Goal: Task Accomplishment & Management: Complete application form

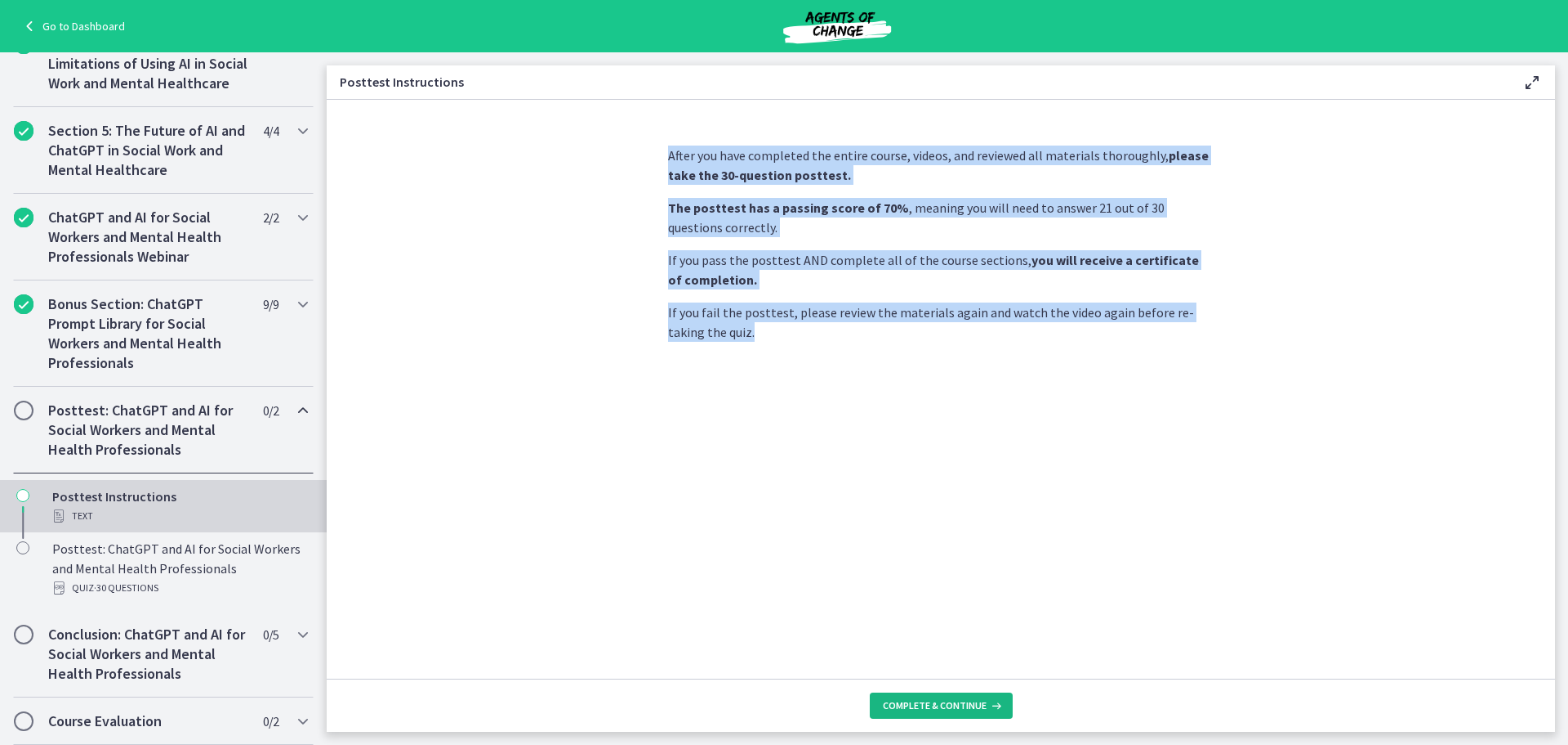
click at [948, 703] on span "Complete & continue" at bounding box center [934, 705] width 104 height 13
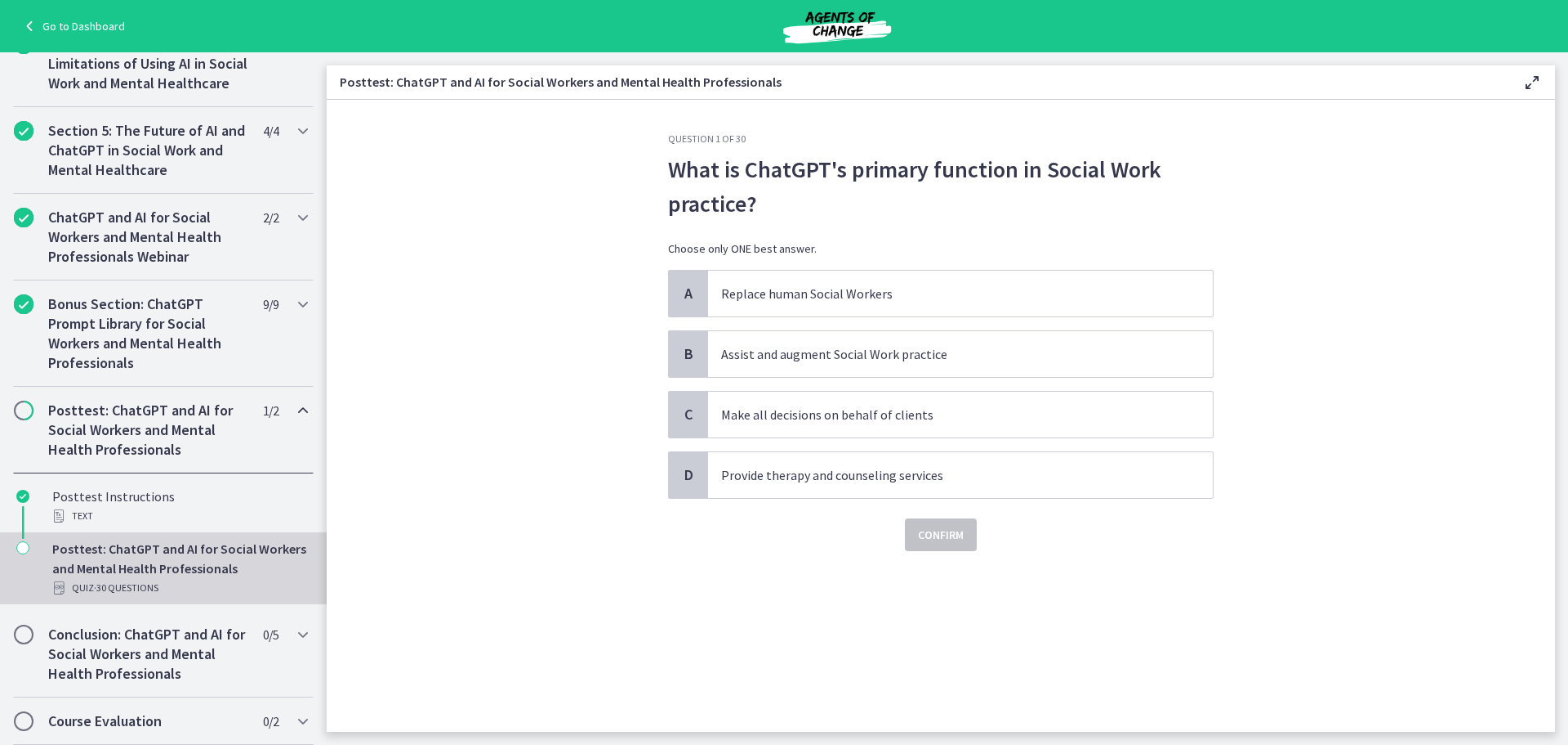
click at [670, 720] on div "Question 1 of 30 What is [PERSON_NAME]'s primary function in Social Work practi…" at bounding box center [941, 431] width 572 height 599
click at [684, 354] on span "B" at bounding box center [689, 353] width 19 height 19
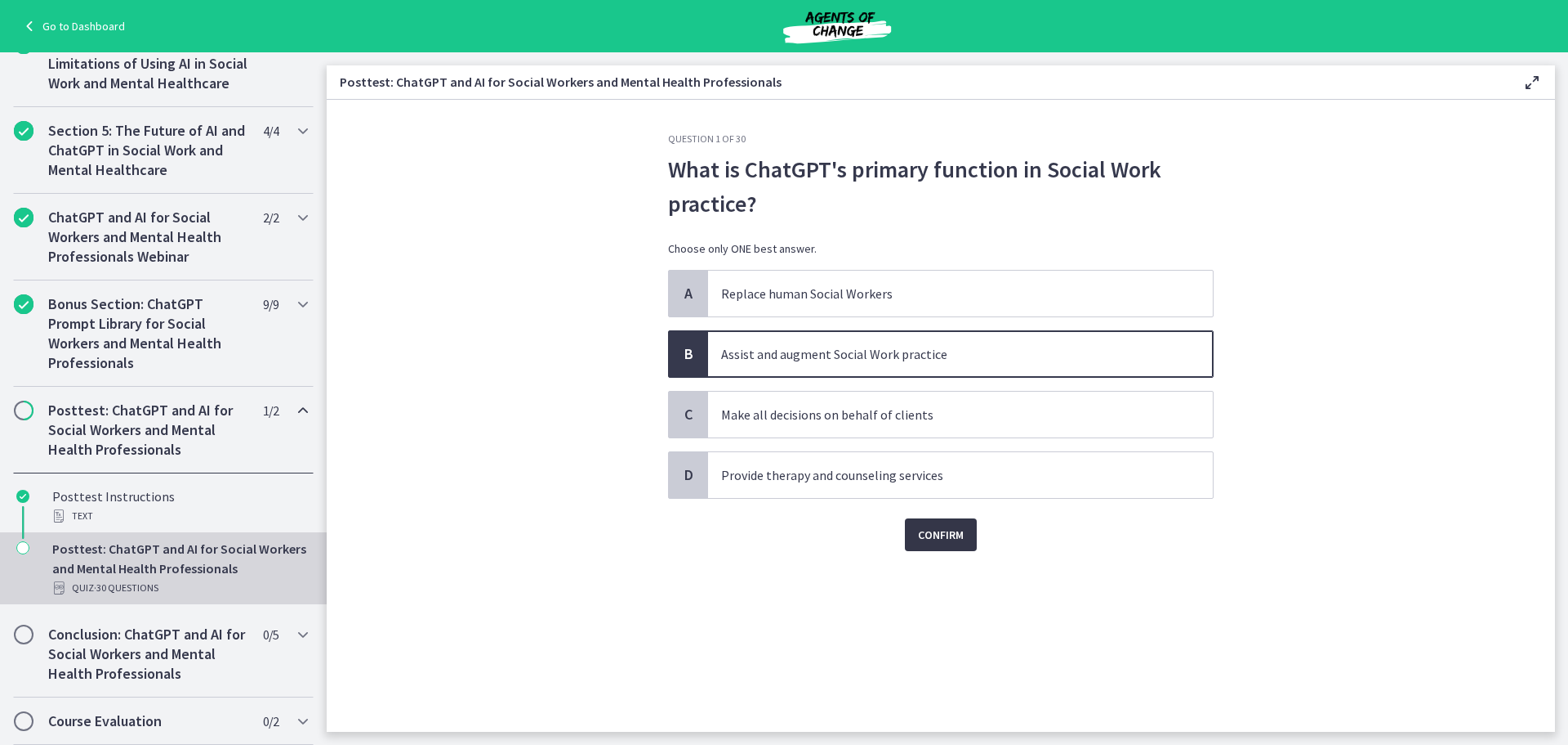
click at [936, 539] on span "Confirm" at bounding box center [941, 534] width 46 height 19
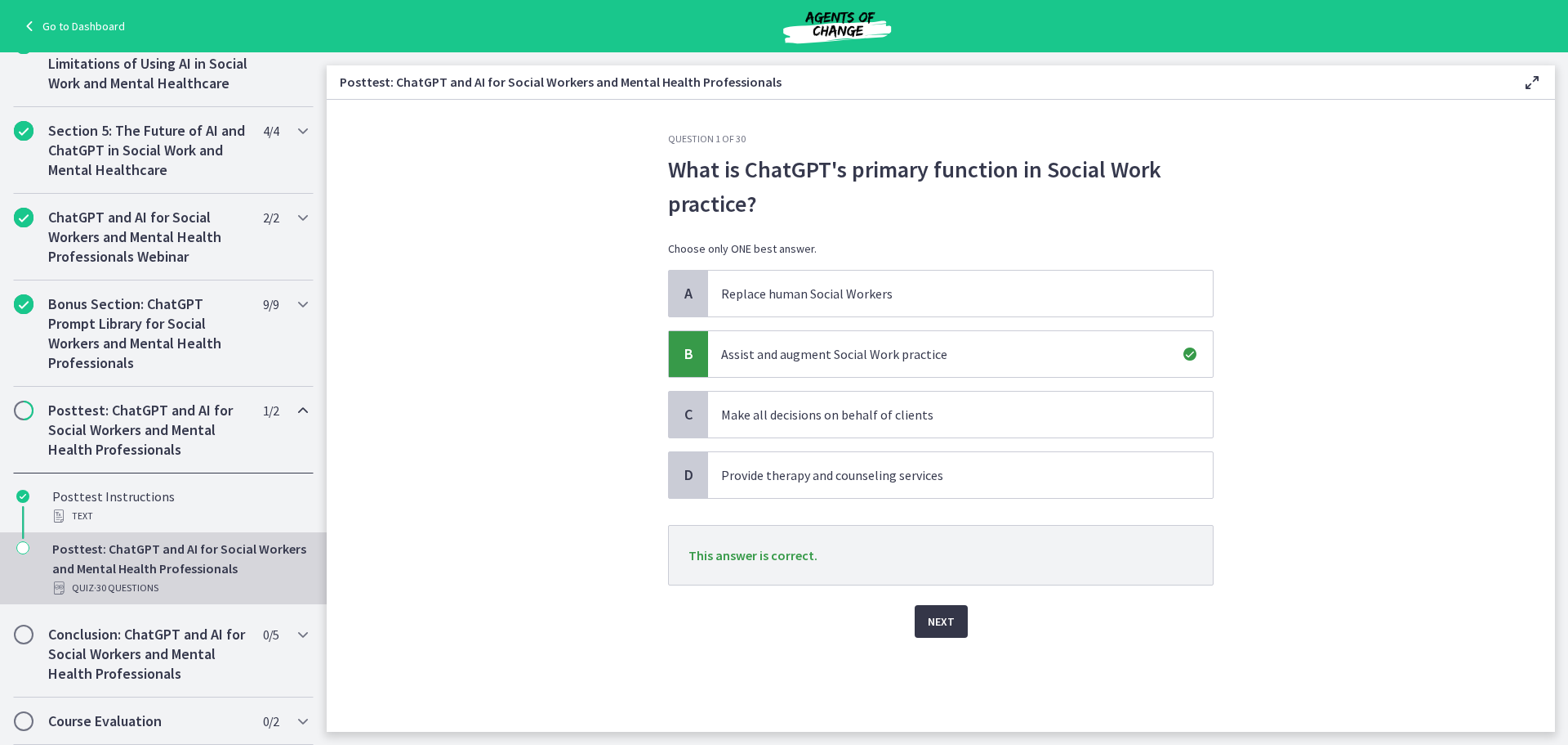
drag, startPoint x: 953, startPoint y: 622, endPoint x: 939, endPoint y: 624, distance: 14.1
click at [950, 625] on span "Next" at bounding box center [941, 621] width 27 height 19
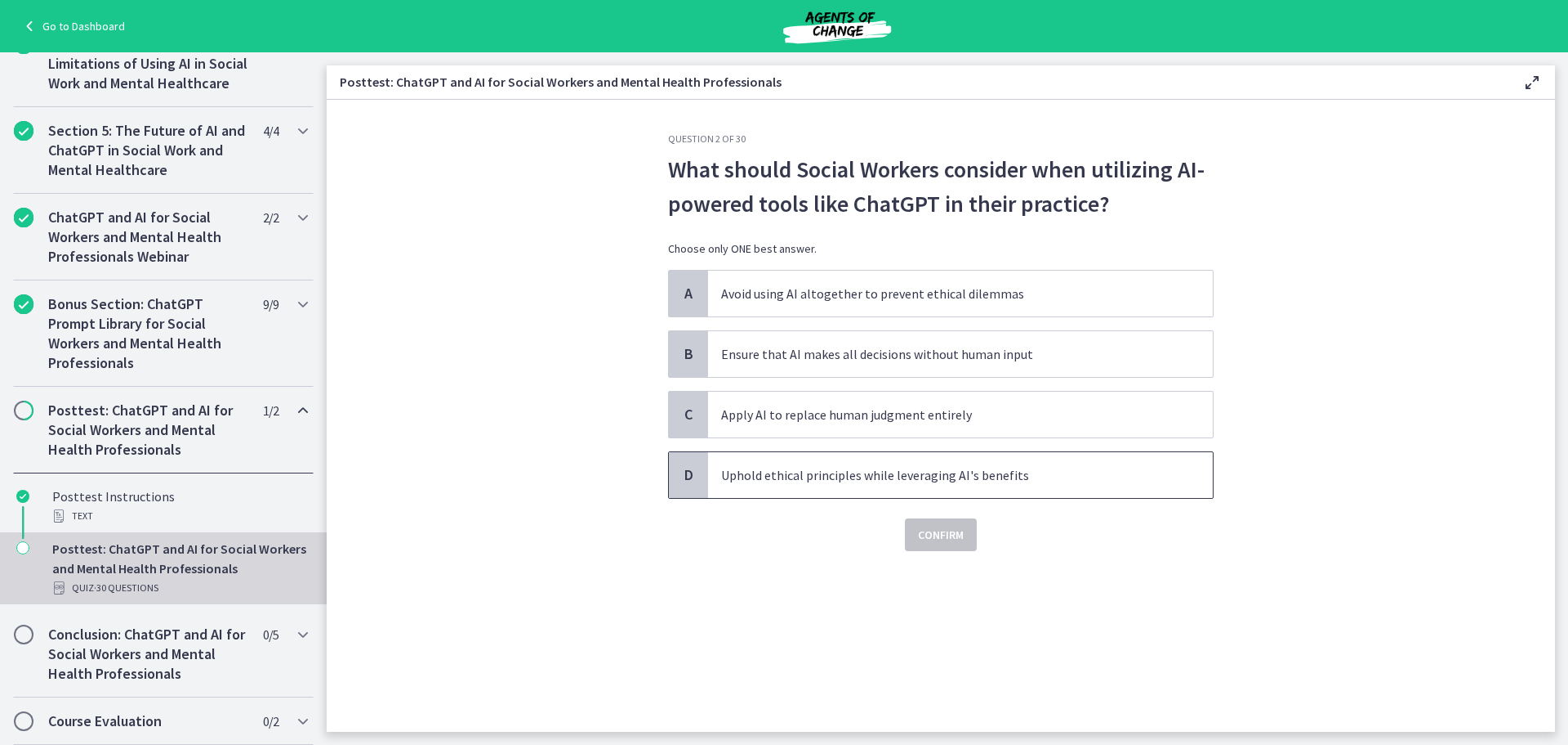
click at [691, 480] on span "D" at bounding box center [689, 475] width 19 height 19
click at [934, 532] on span "Confirm" at bounding box center [941, 534] width 46 height 19
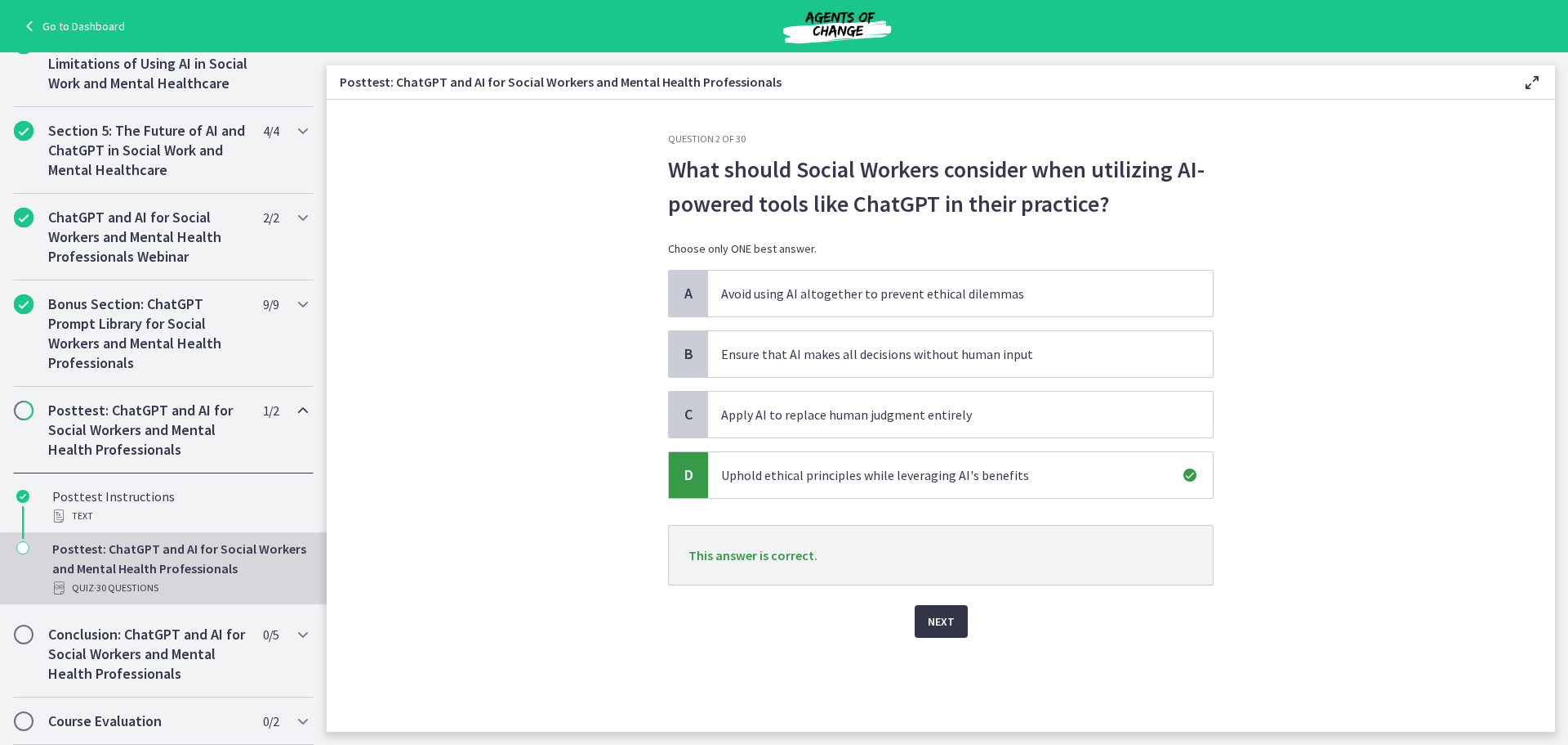
click at [946, 623] on span "Next" at bounding box center [941, 621] width 27 height 19
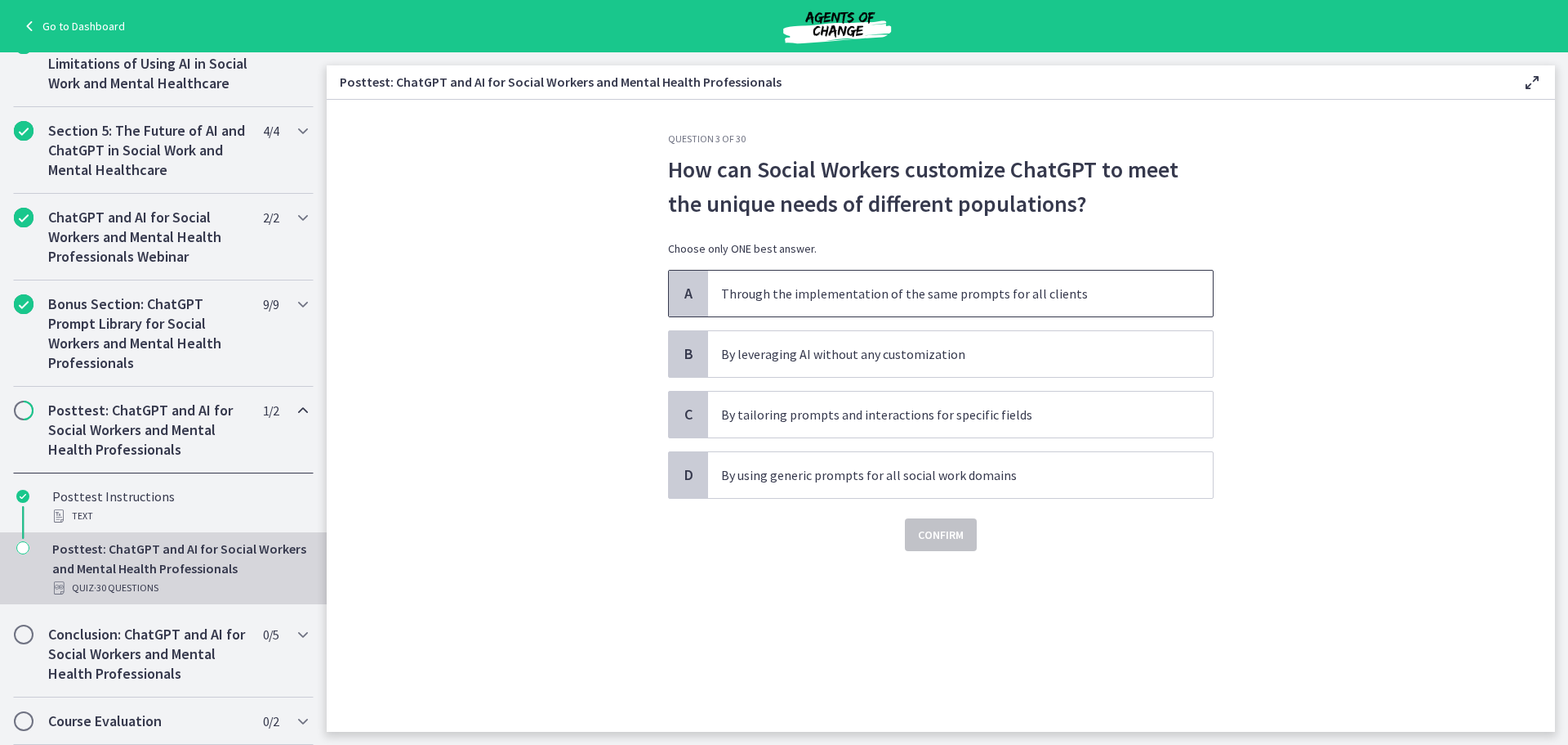
click at [698, 301] on span "A" at bounding box center [689, 293] width 19 height 19
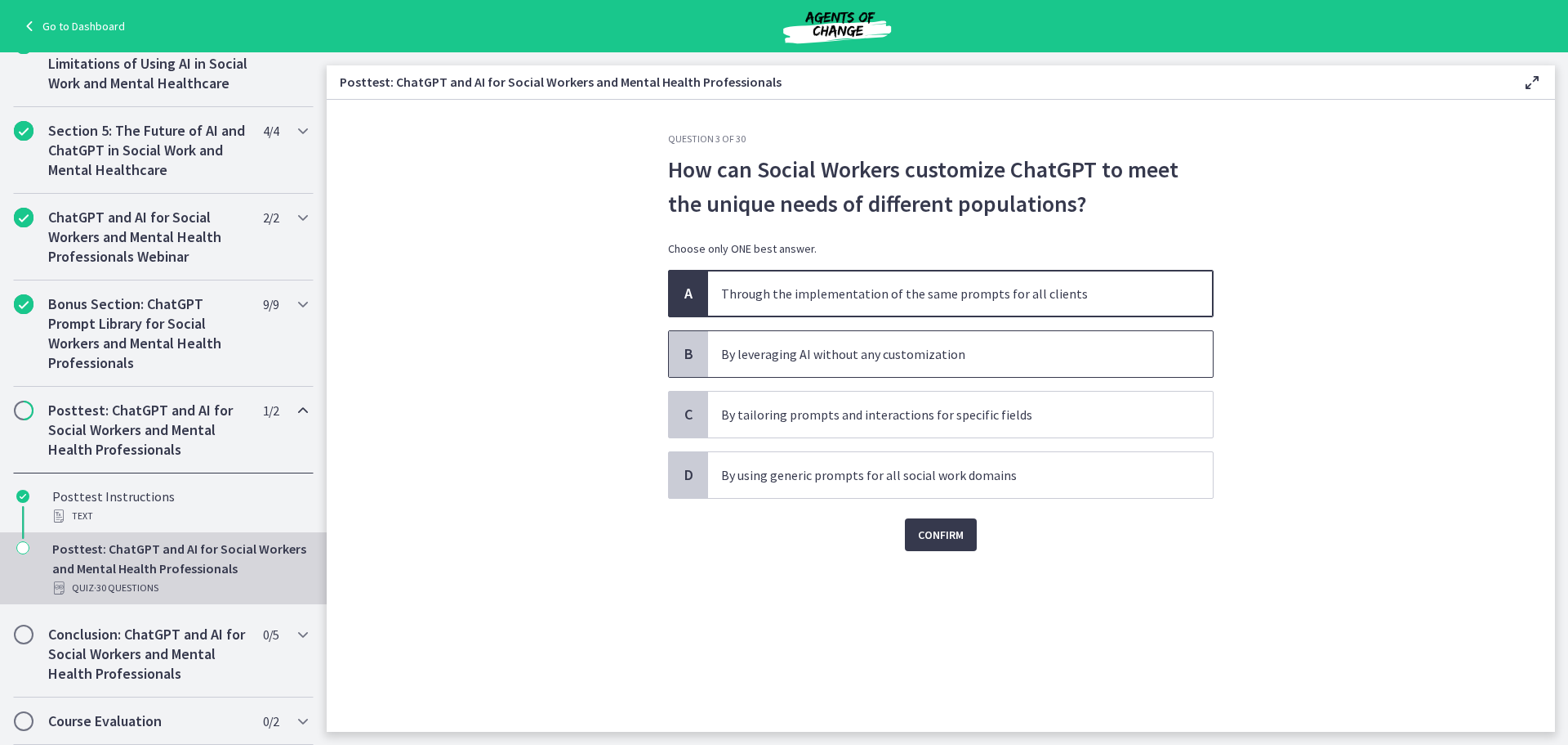
drag, startPoint x: 699, startPoint y: 354, endPoint x: 714, endPoint y: 351, distance: 15.3
click at [699, 354] on div "B" at bounding box center [689, 354] width 39 height 46
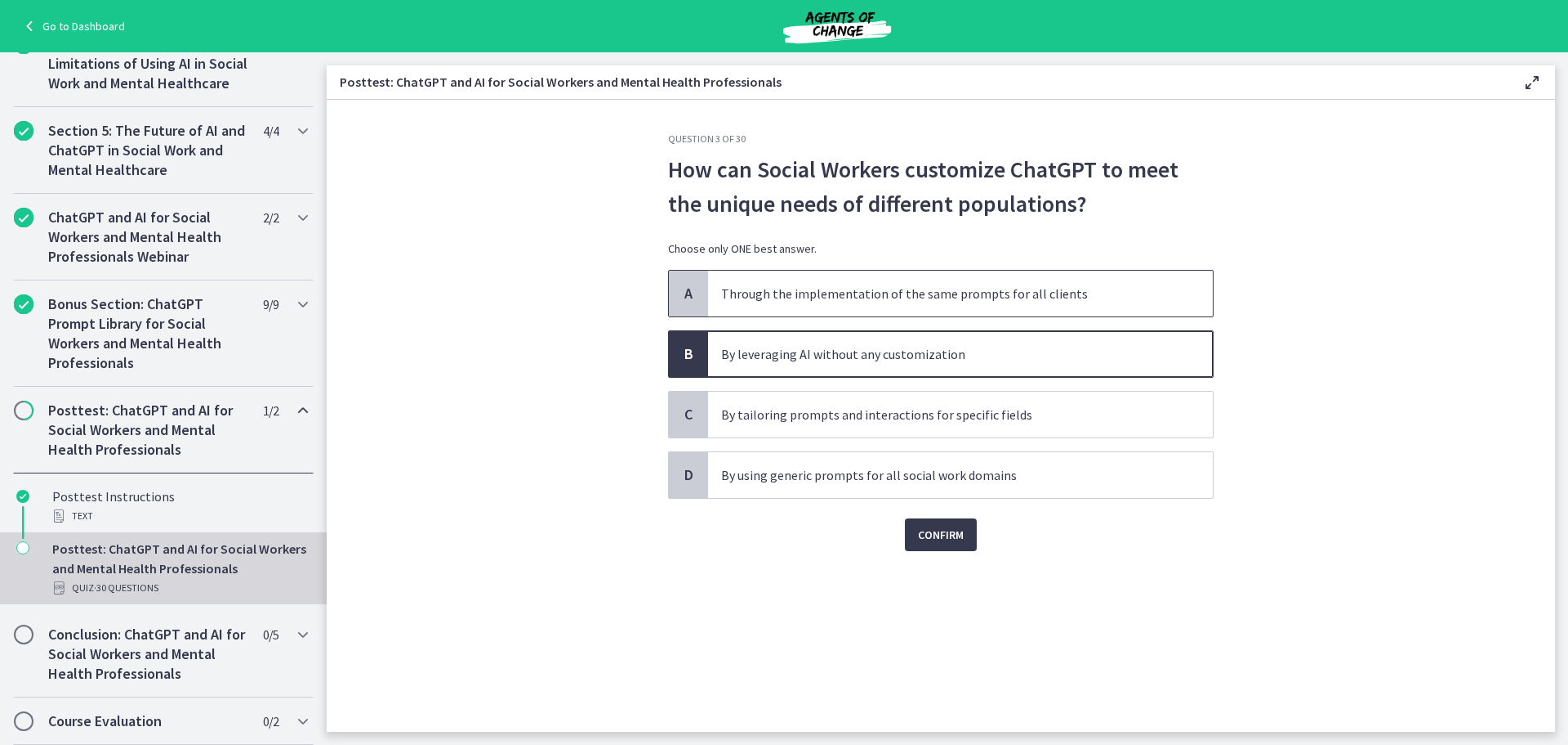
click at [696, 291] on span "A" at bounding box center [689, 293] width 19 height 19
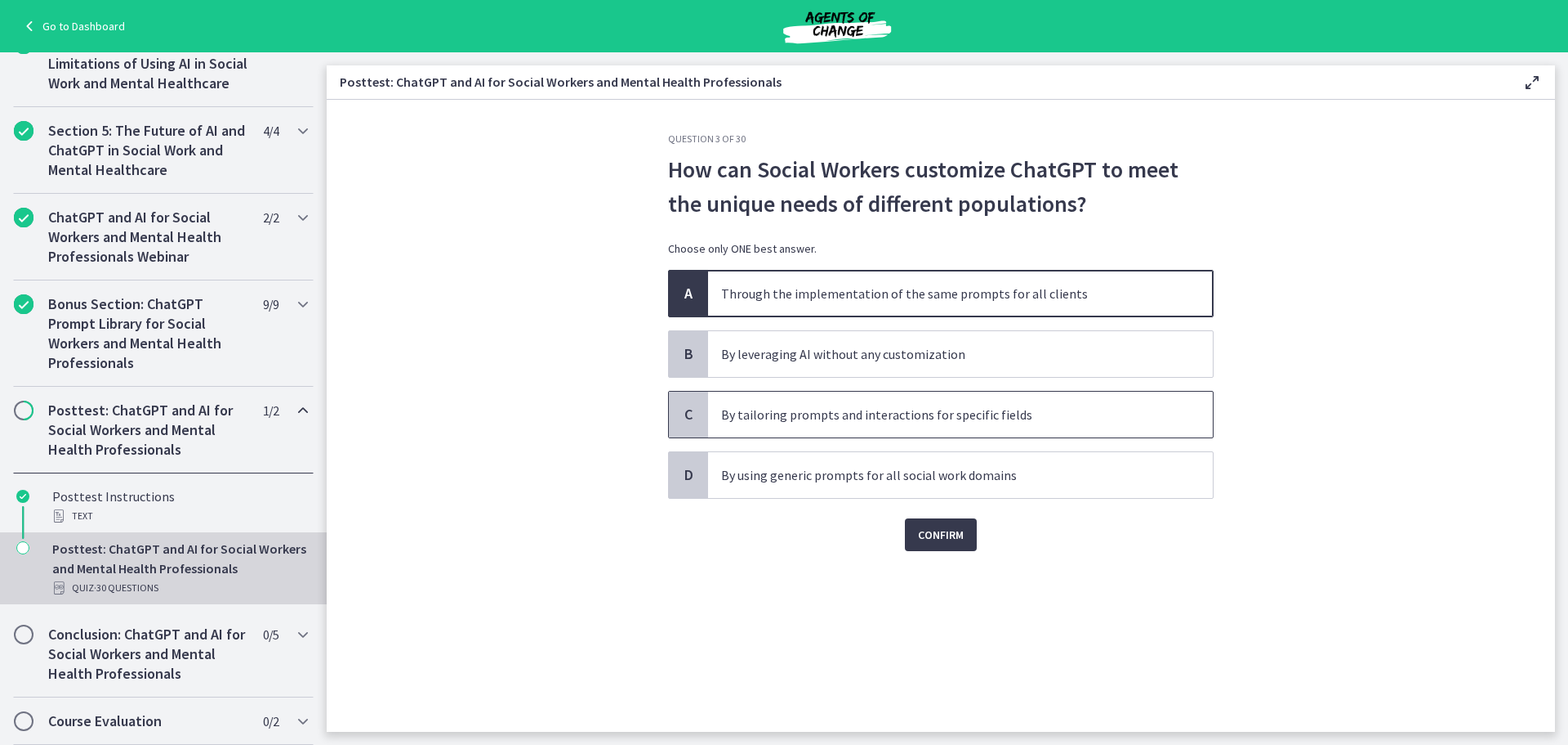
click at [705, 416] on div "C" at bounding box center [689, 415] width 39 height 46
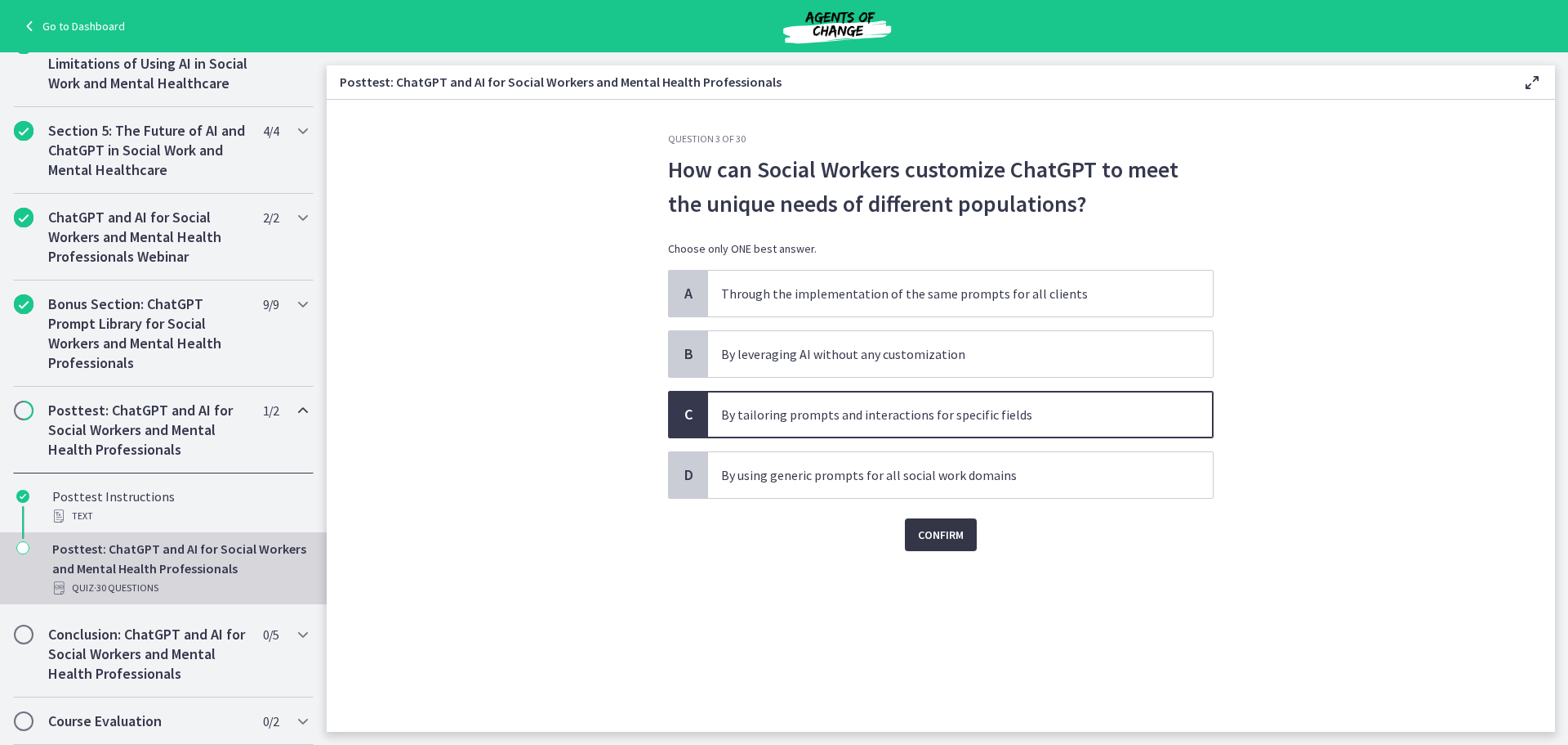
click at [937, 533] on span "Confirm" at bounding box center [941, 534] width 46 height 19
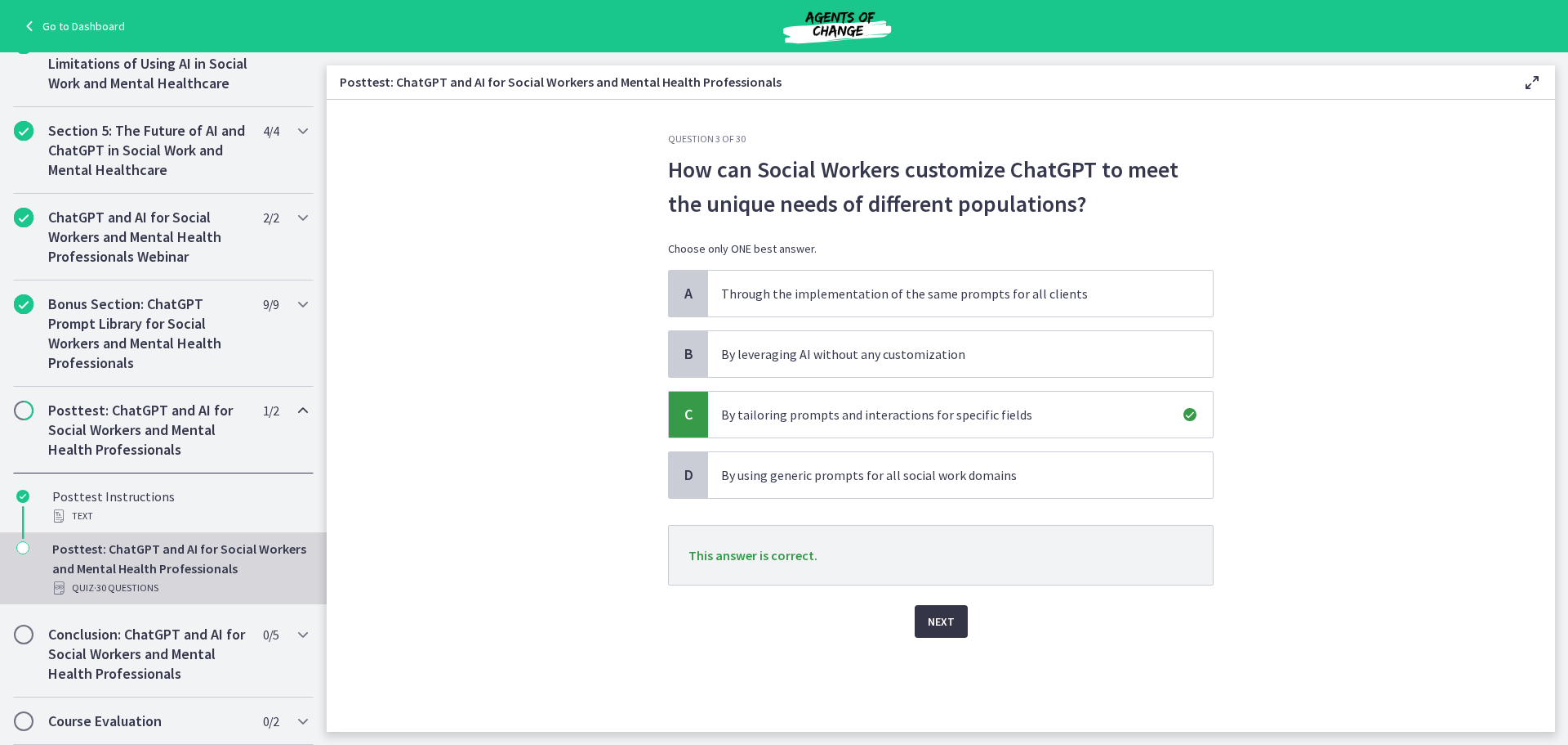
click at [953, 625] on span "Next" at bounding box center [941, 621] width 27 height 19
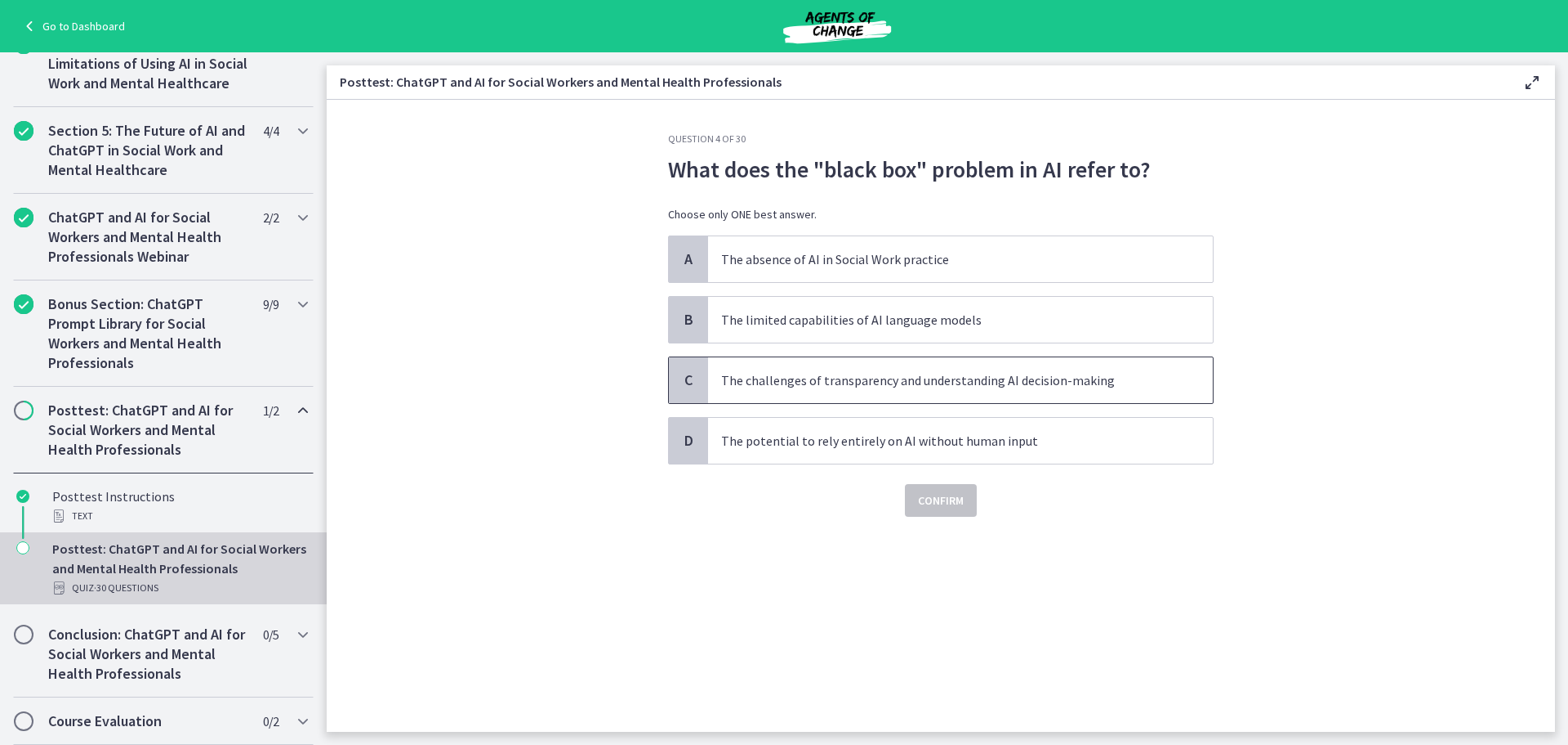
click at [705, 385] on div "C" at bounding box center [689, 380] width 39 height 46
click at [935, 503] on span "Confirm" at bounding box center [941, 501] width 46 height 19
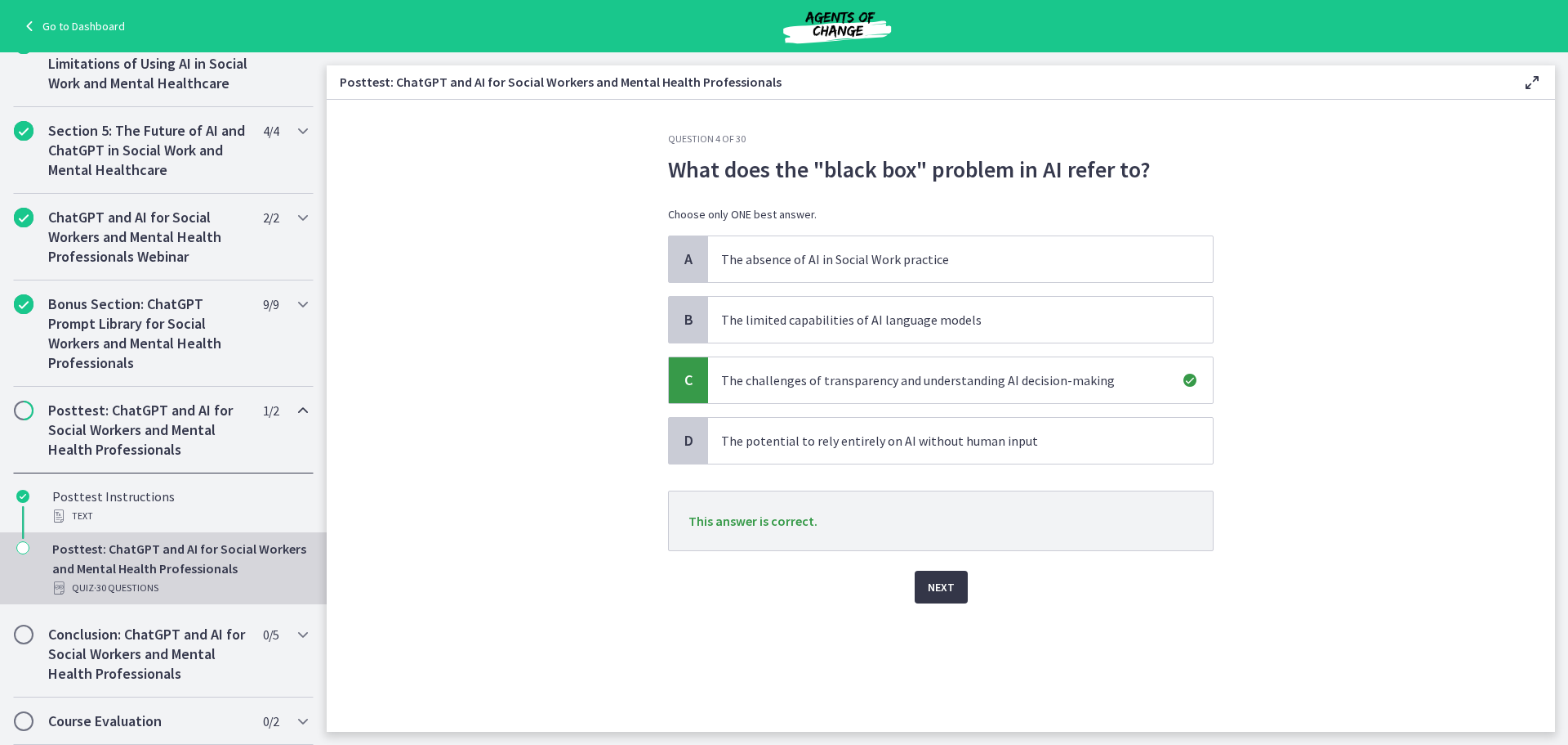
click at [942, 589] on span "Next" at bounding box center [941, 586] width 27 height 19
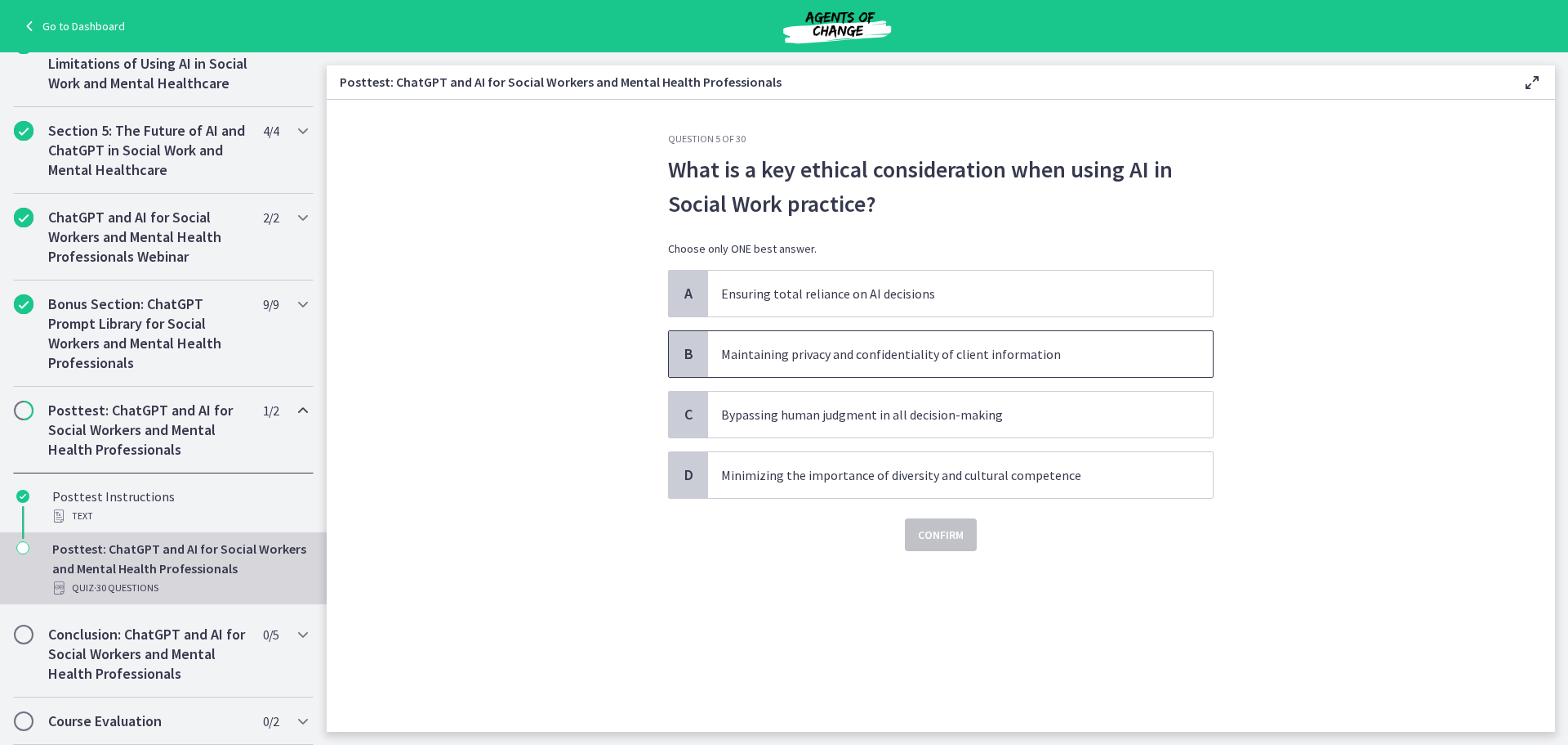
click at [696, 360] on span "B" at bounding box center [689, 353] width 19 height 19
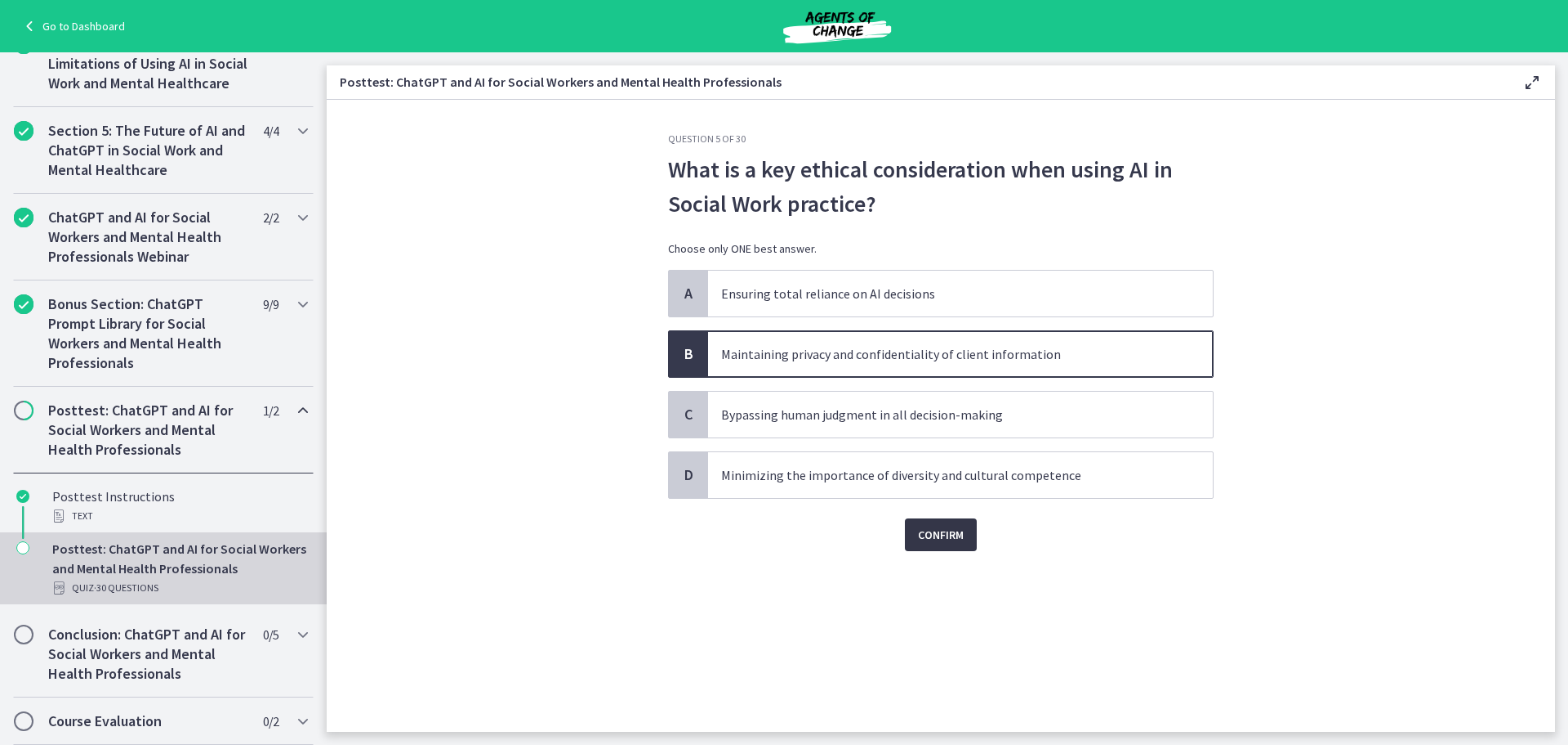
click at [955, 542] on span "Confirm" at bounding box center [941, 534] width 46 height 19
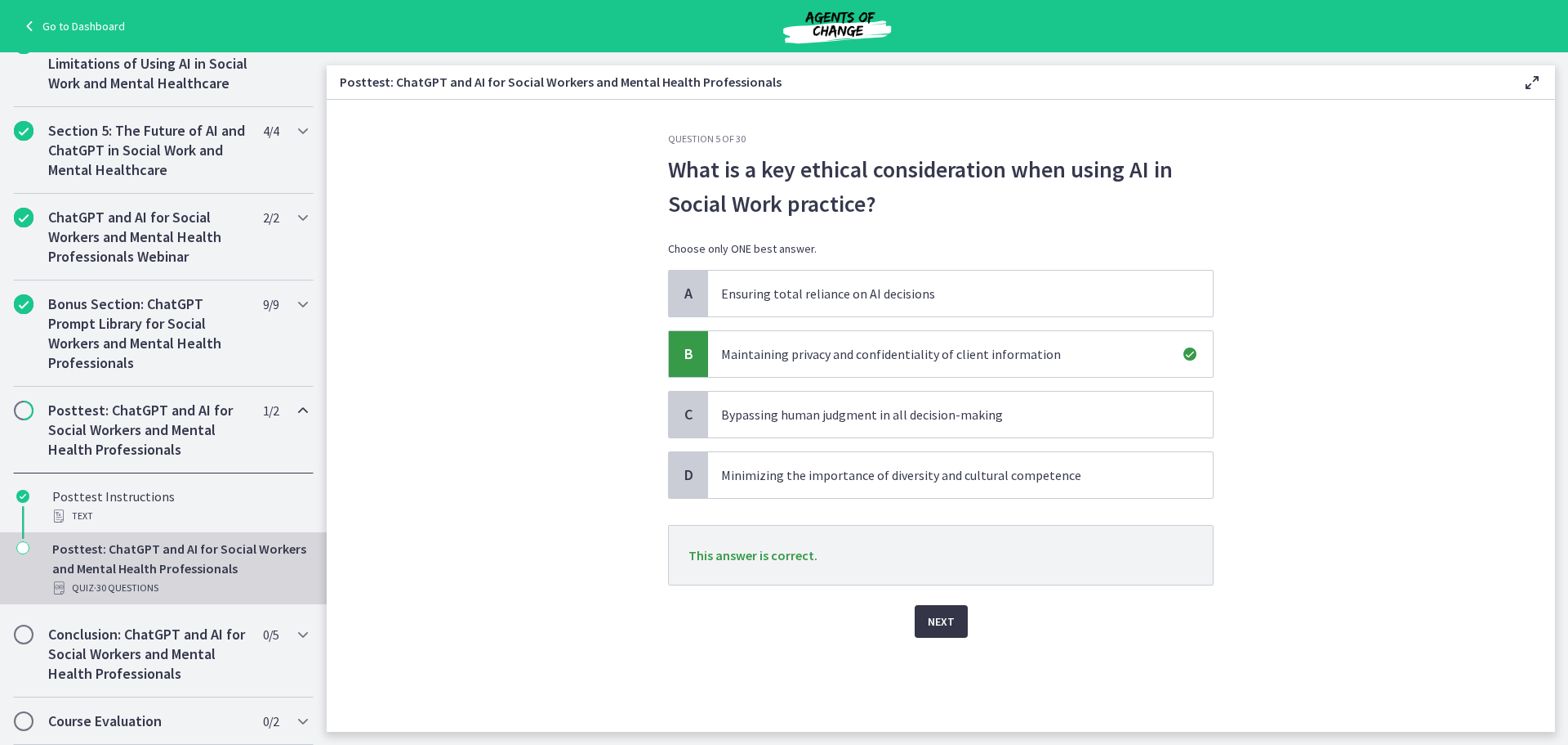
click at [941, 626] on span "Next" at bounding box center [941, 621] width 27 height 19
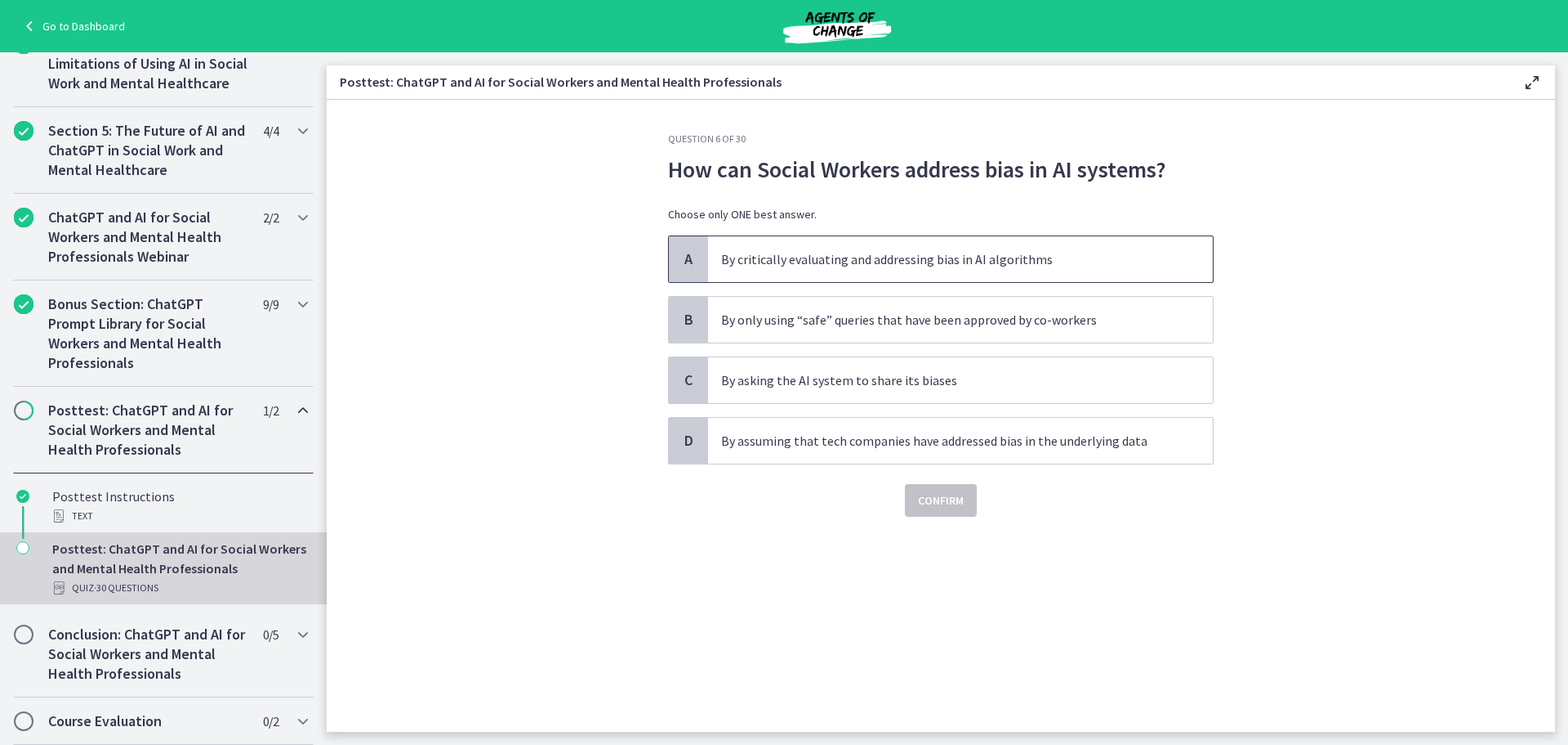
click at [702, 262] on div "A" at bounding box center [689, 260] width 39 height 46
click at [931, 496] on span "Confirm" at bounding box center [941, 501] width 46 height 19
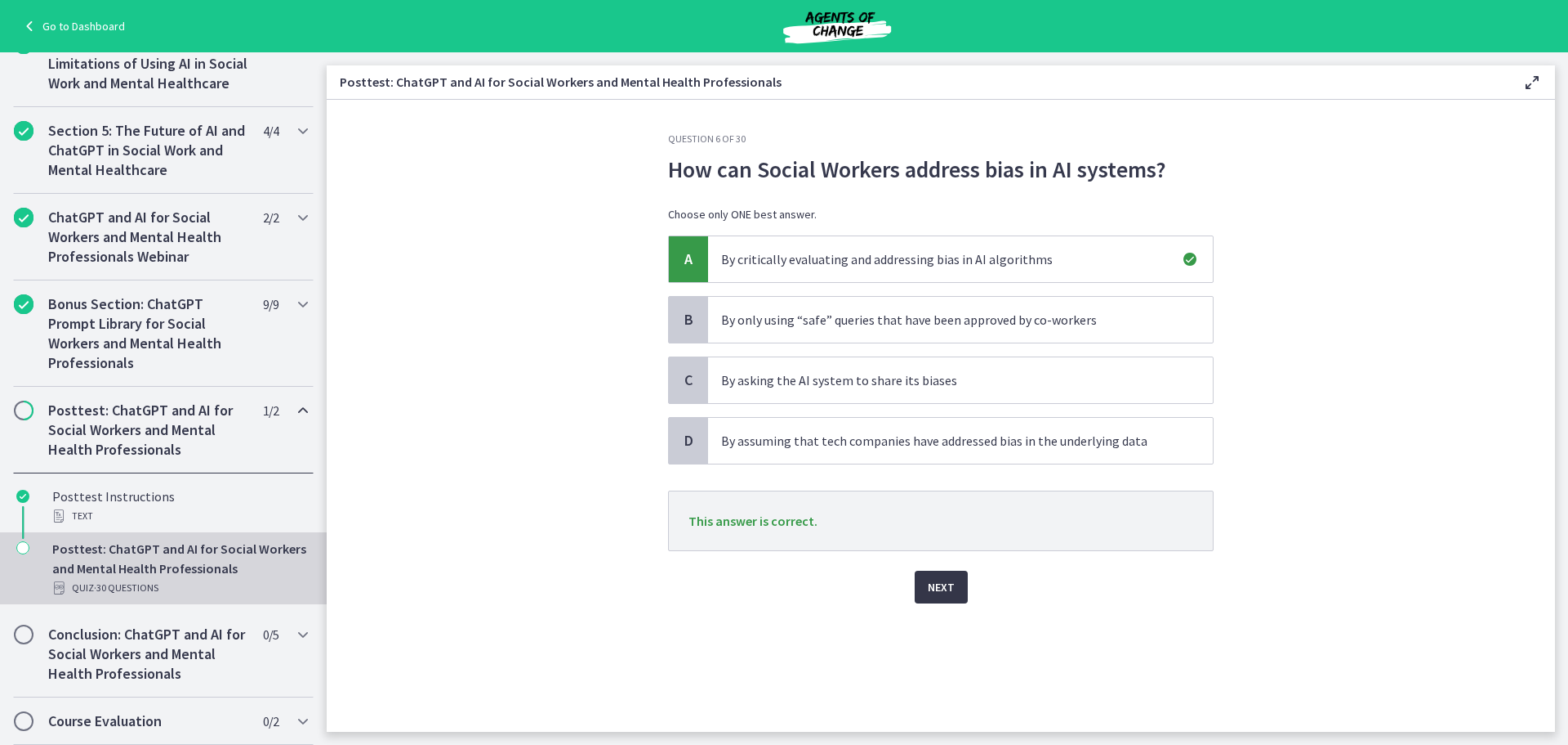
click at [955, 586] on button "Next" at bounding box center [941, 586] width 53 height 33
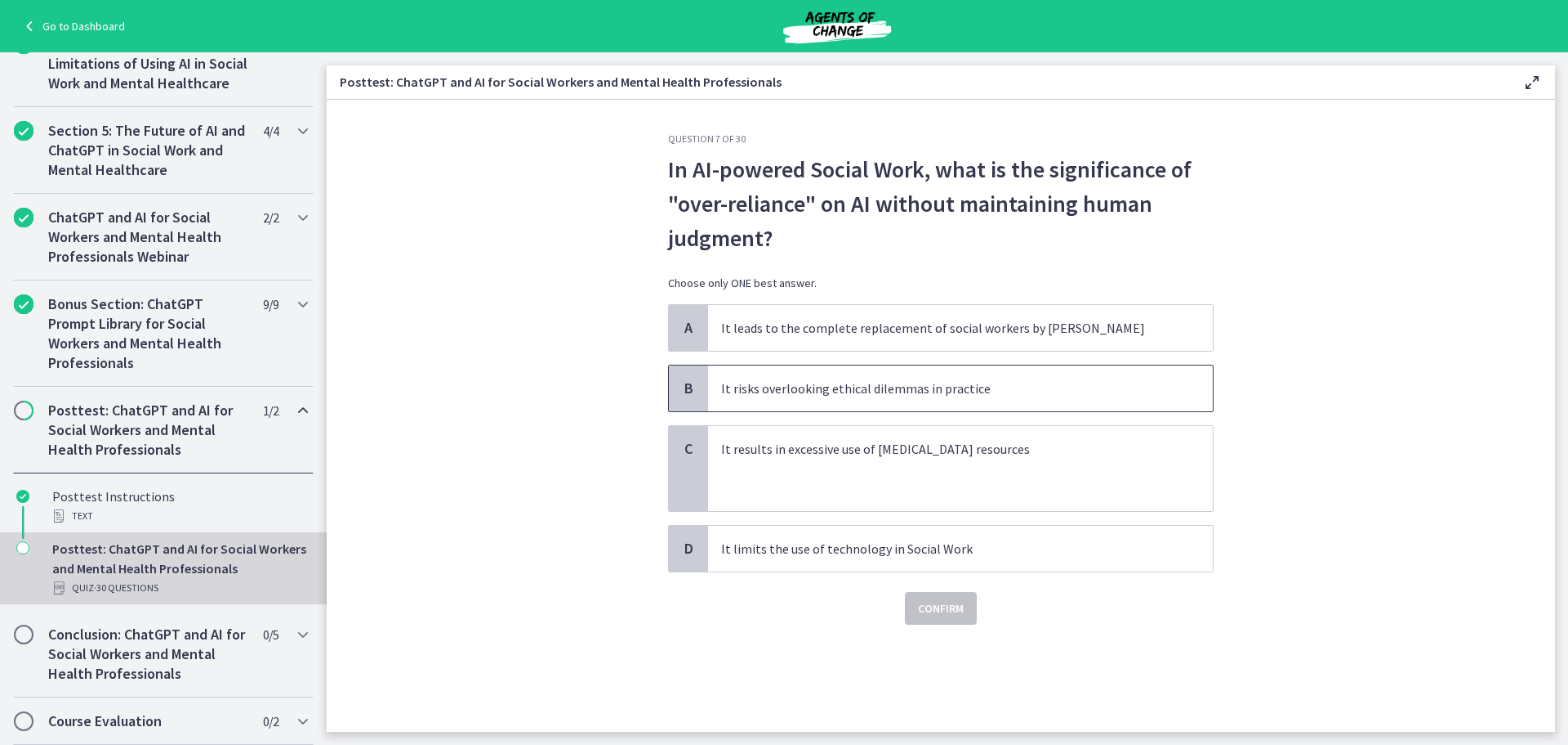
click at [690, 393] on span "B" at bounding box center [689, 388] width 19 height 19
click at [928, 605] on span "Confirm" at bounding box center [941, 608] width 46 height 19
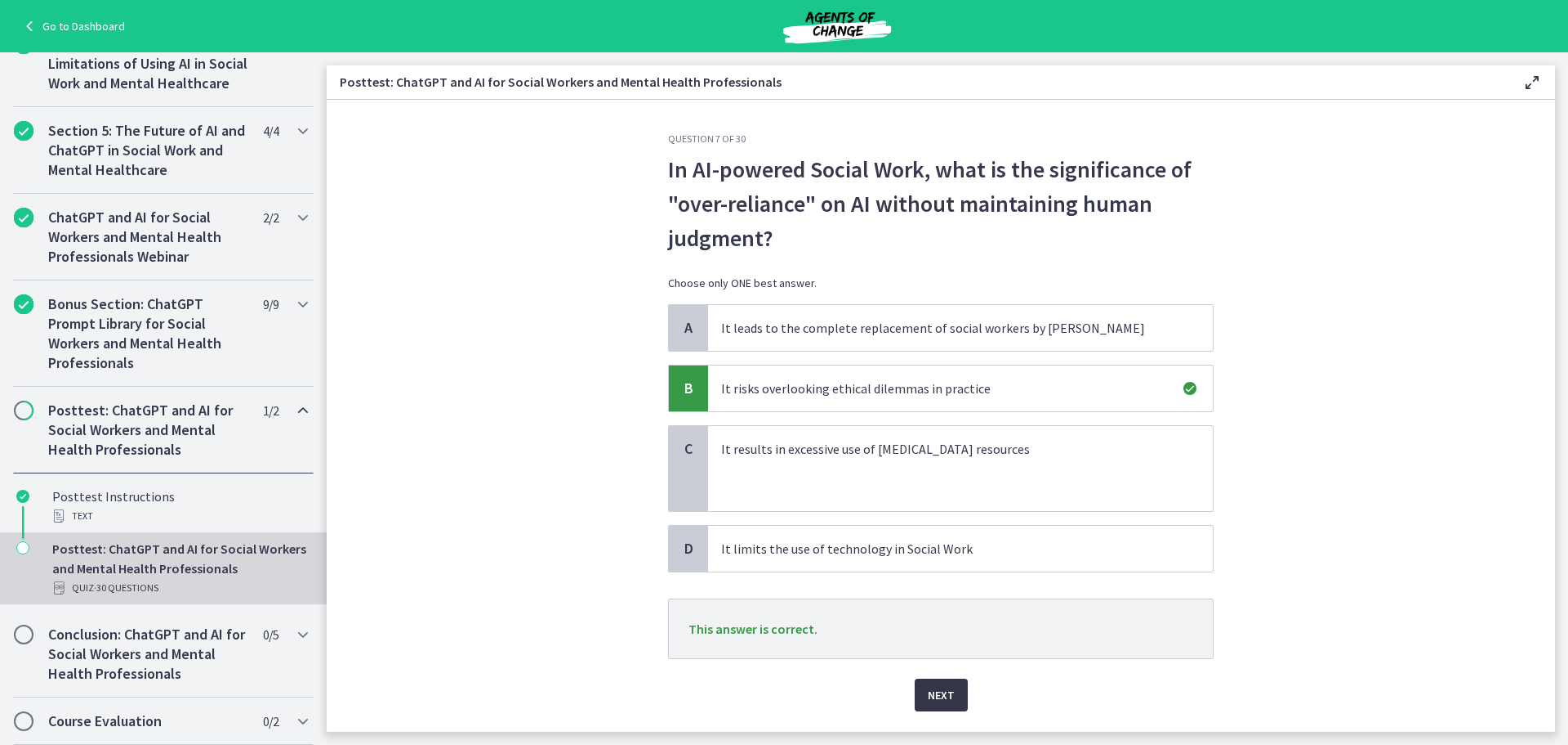
drag, startPoint x: 931, startPoint y: 695, endPoint x: 928, endPoint y: 686, distance: 9.5
click at [932, 695] on span "Next" at bounding box center [941, 695] width 27 height 19
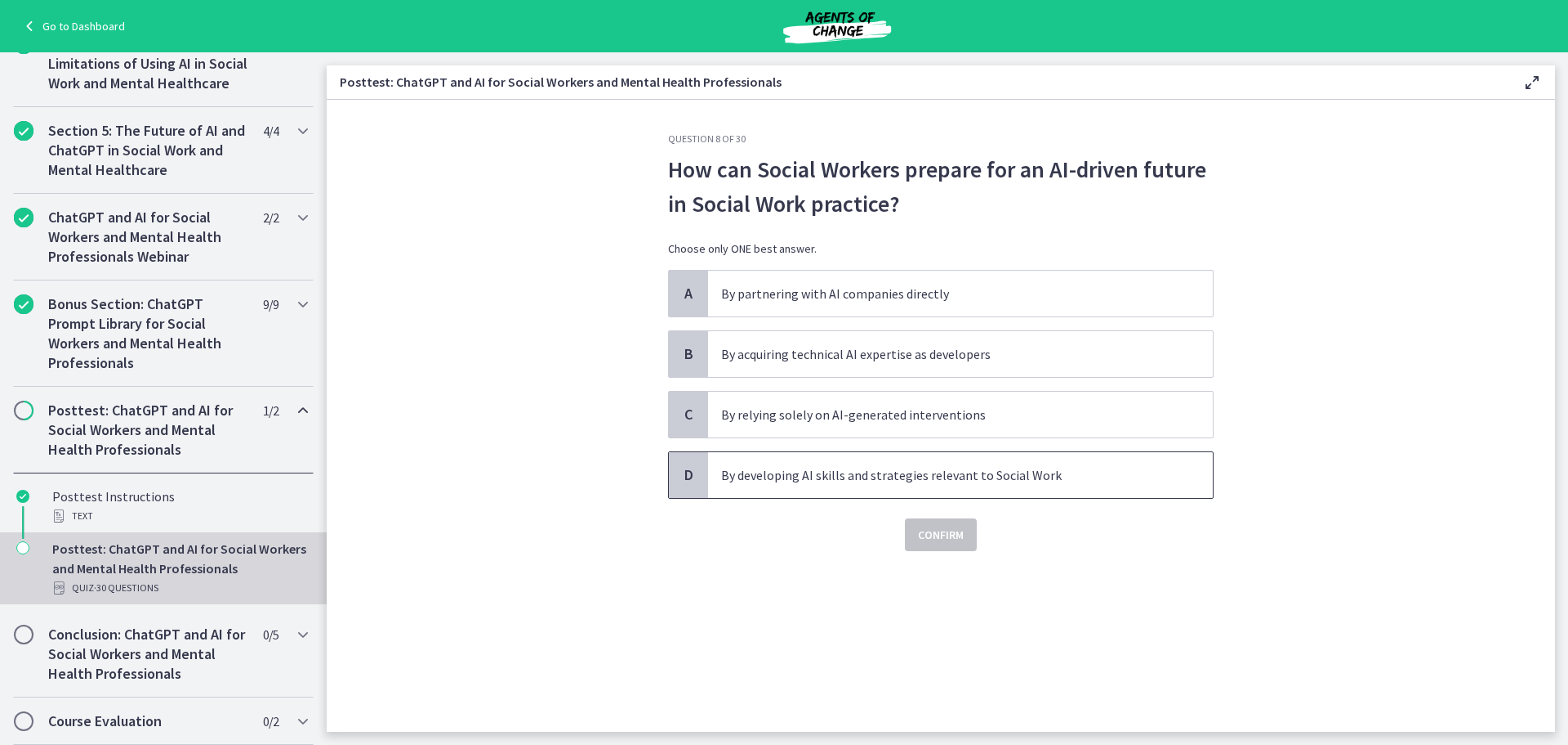
click at [691, 476] on span "D" at bounding box center [689, 475] width 19 height 19
click at [935, 528] on span "Confirm" at bounding box center [941, 534] width 46 height 19
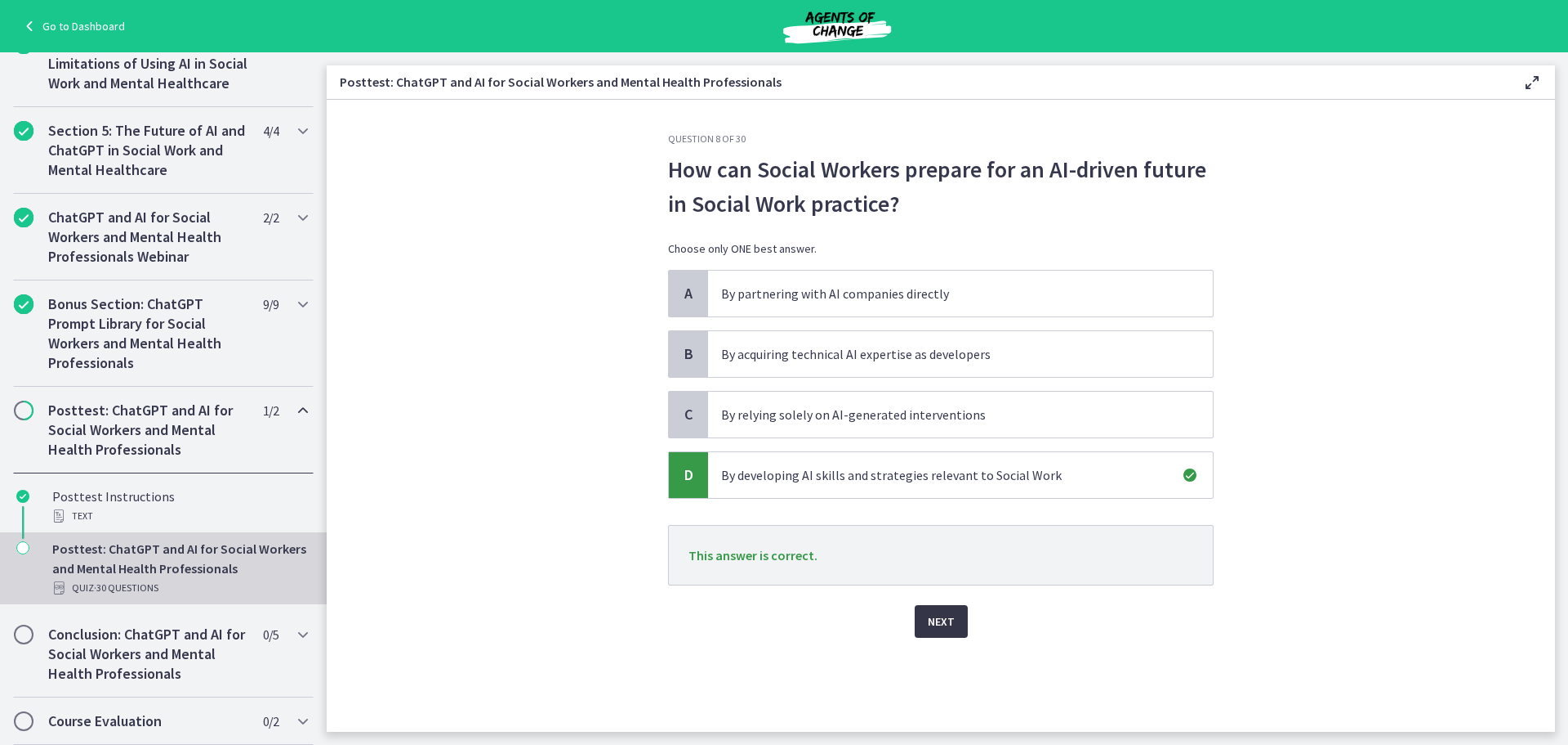
click at [946, 617] on span "Next" at bounding box center [941, 621] width 27 height 19
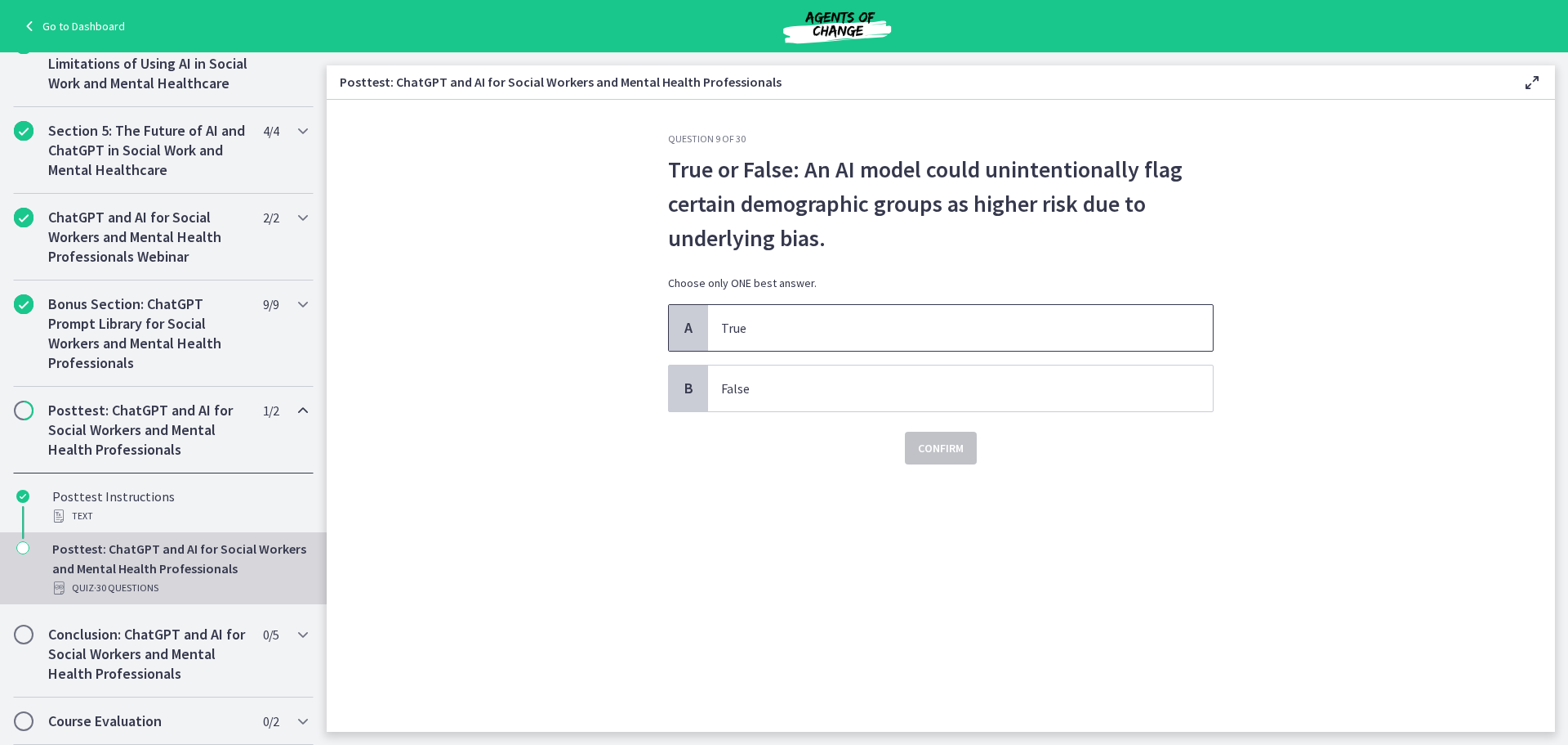
click at [695, 326] on span "A" at bounding box center [689, 328] width 19 height 19
click at [951, 450] on span "Confirm" at bounding box center [941, 448] width 46 height 19
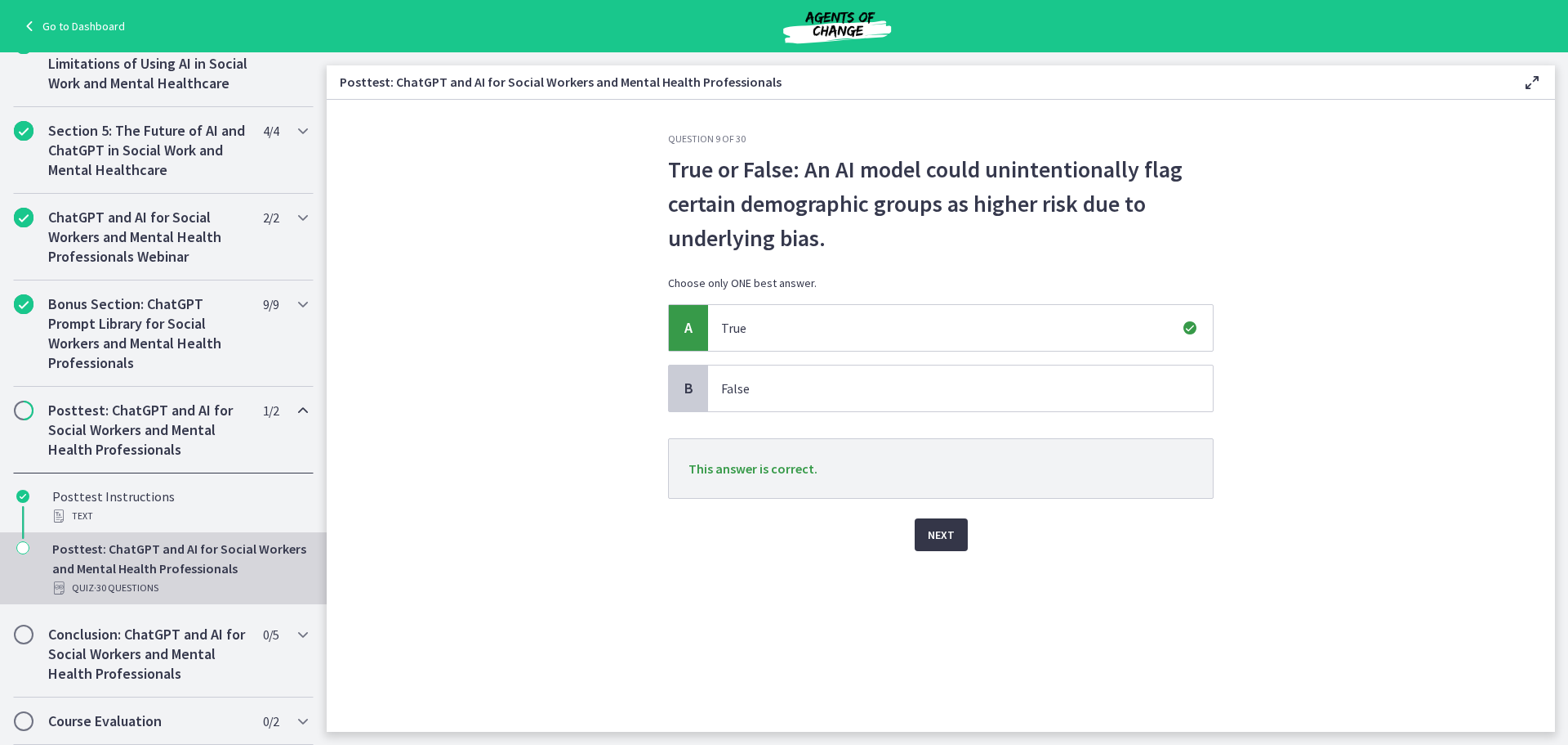
click at [941, 525] on span "Next" at bounding box center [941, 534] width 27 height 19
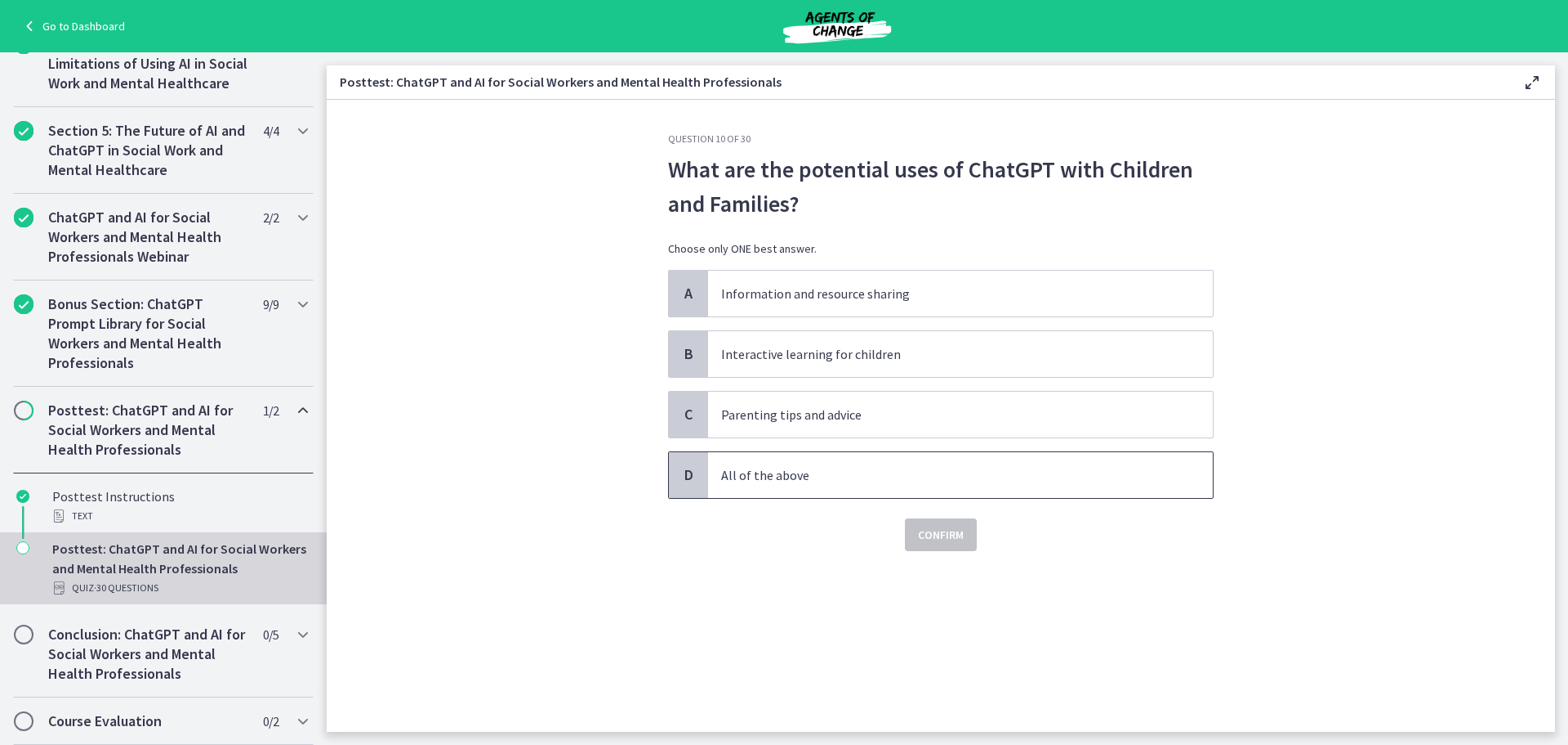
drag, startPoint x: 682, startPoint y: 463, endPoint x: 715, endPoint y: 467, distance: 33.2
click at [684, 463] on div "D" at bounding box center [689, 475] width 39 height 46
click at [935, 533] on span "Confirm" at bounding box center [941, 534] width 46 height 19
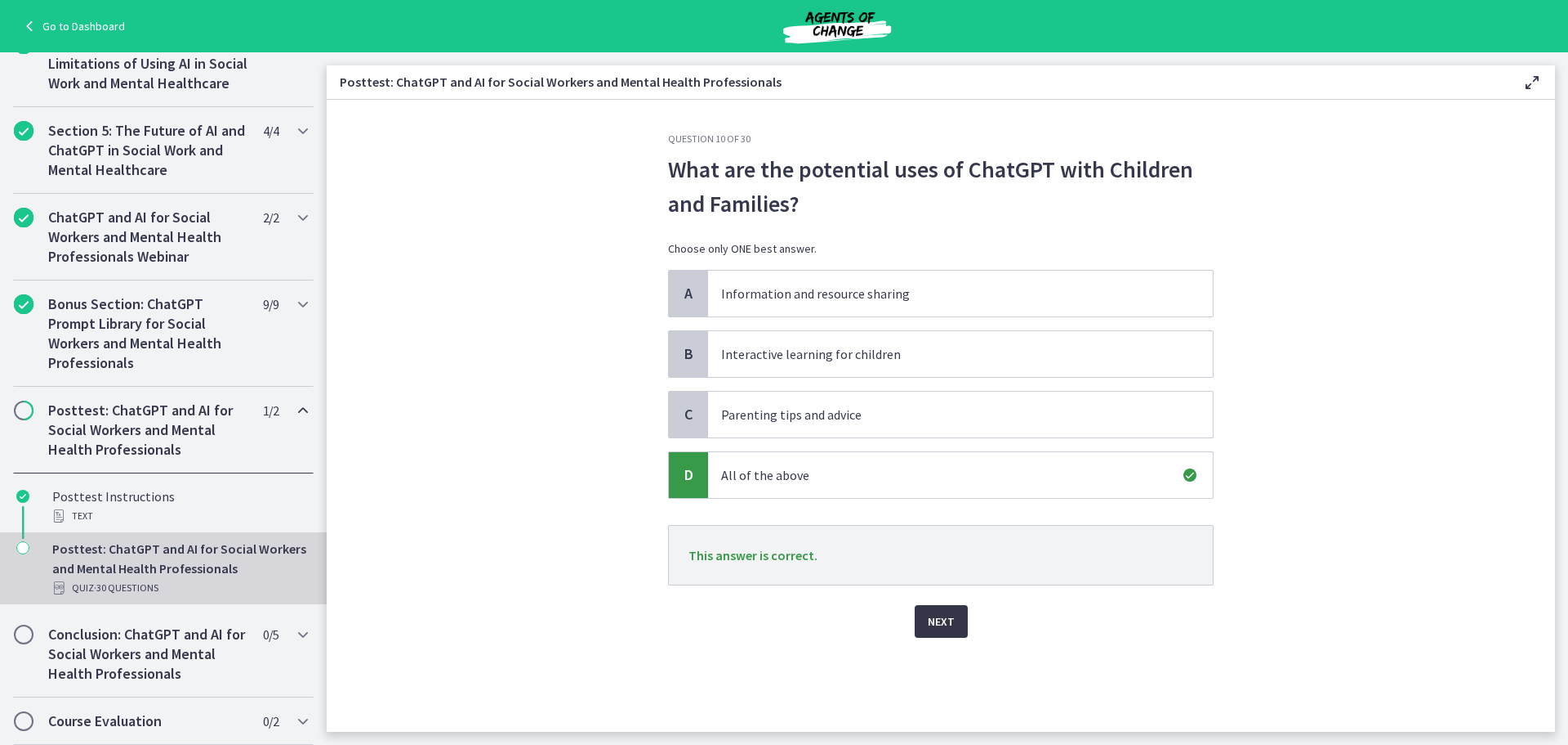
click at [935, 615] on span "Next" at bounding box center [941, 621] width 27 height 19
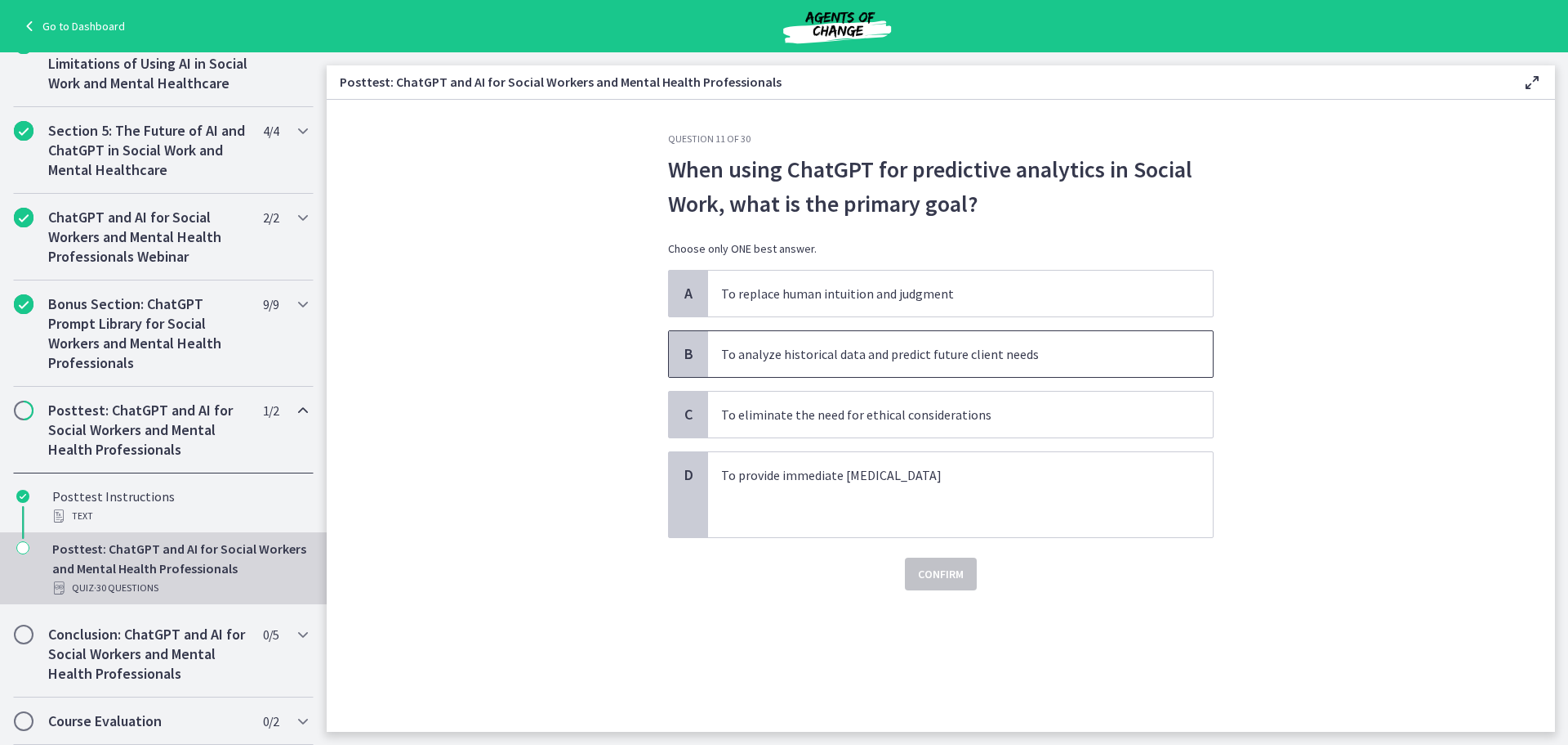
click at [693, 361] on span "B" at bounding box center [689, 353] width 19 height 19
click at [957, 575] on span "Confirm" at bounding box center [941, 574] width 46 height 19
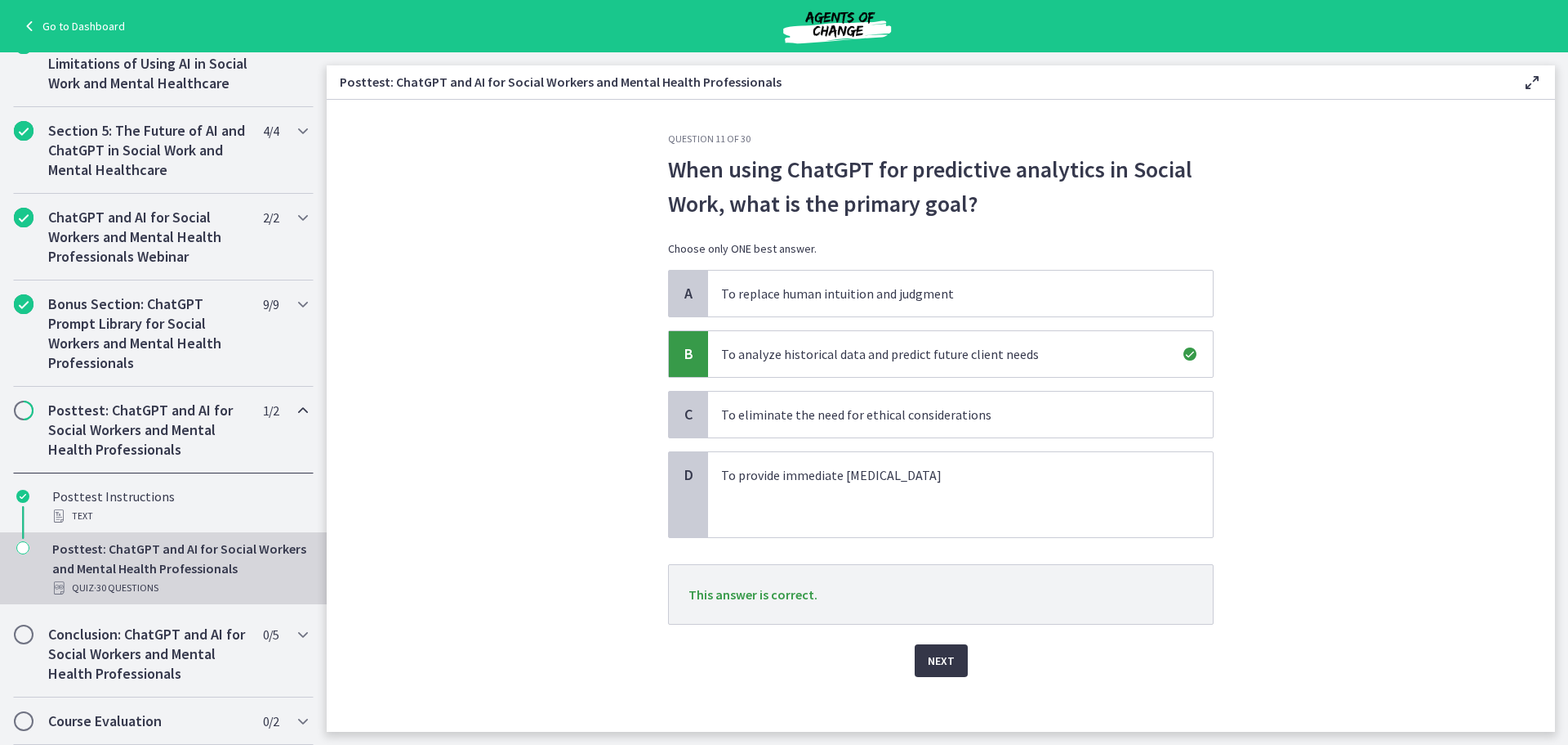
click at [938, 657] on span "Next" at bounding box center [941, 660] width 27 height 19
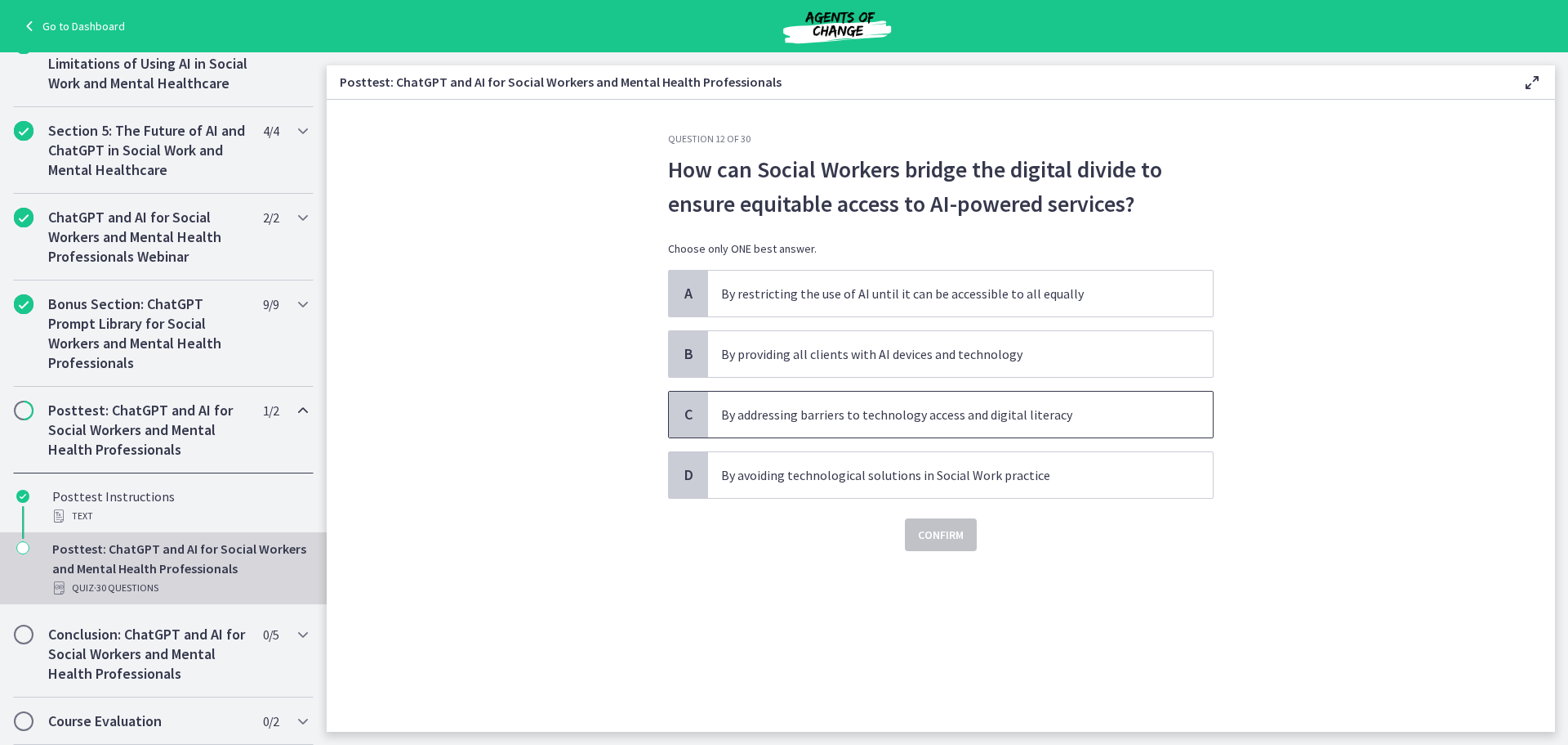
click at [695, 411] on span "C" at bounding box center [689, 415] width 19 height 19
click at [935, 533] on span "Confirm" at bounding box center [941, 534] width 46 height 19
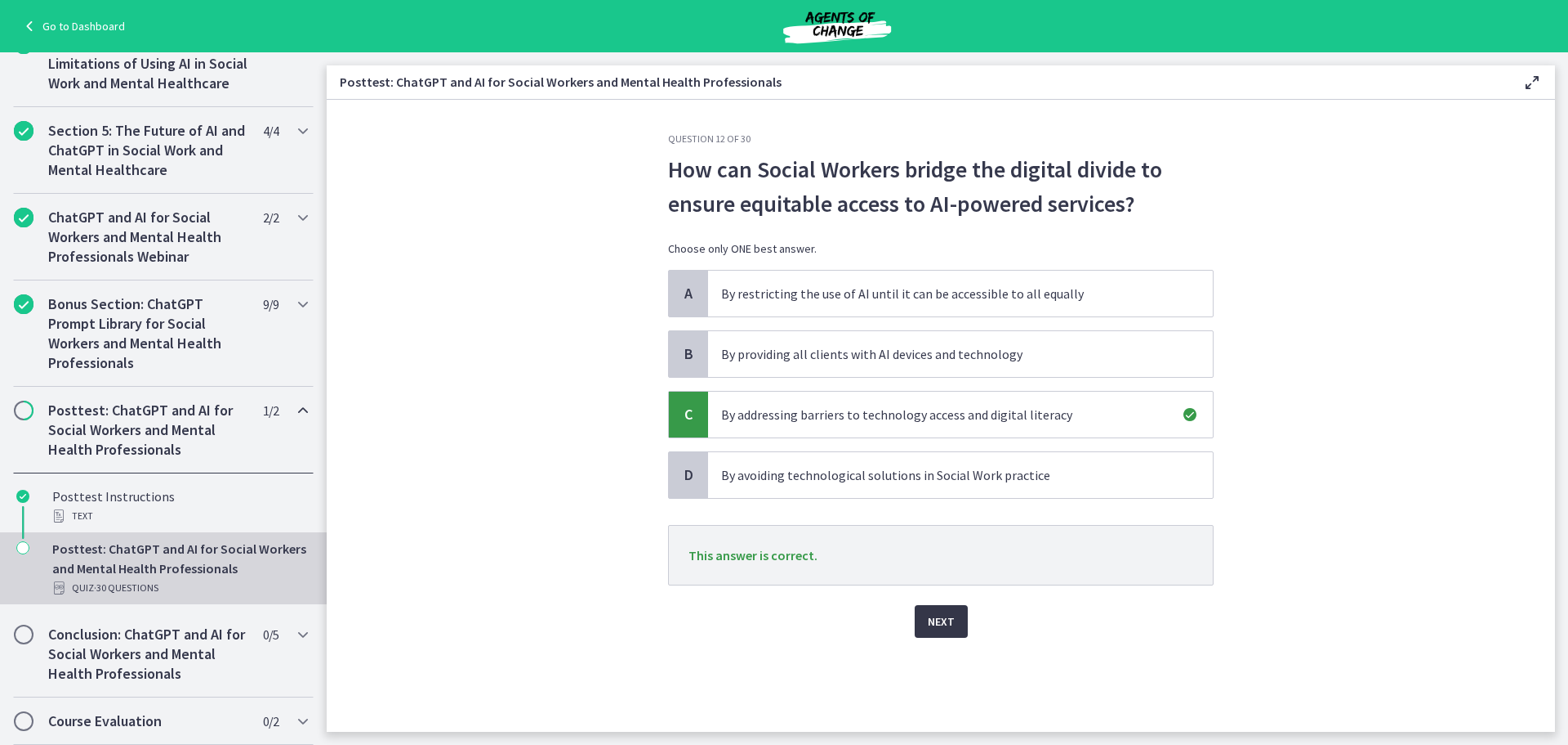
click at [954, 614] on button "Next" at bounding box center [941, 621] width 53 height 33
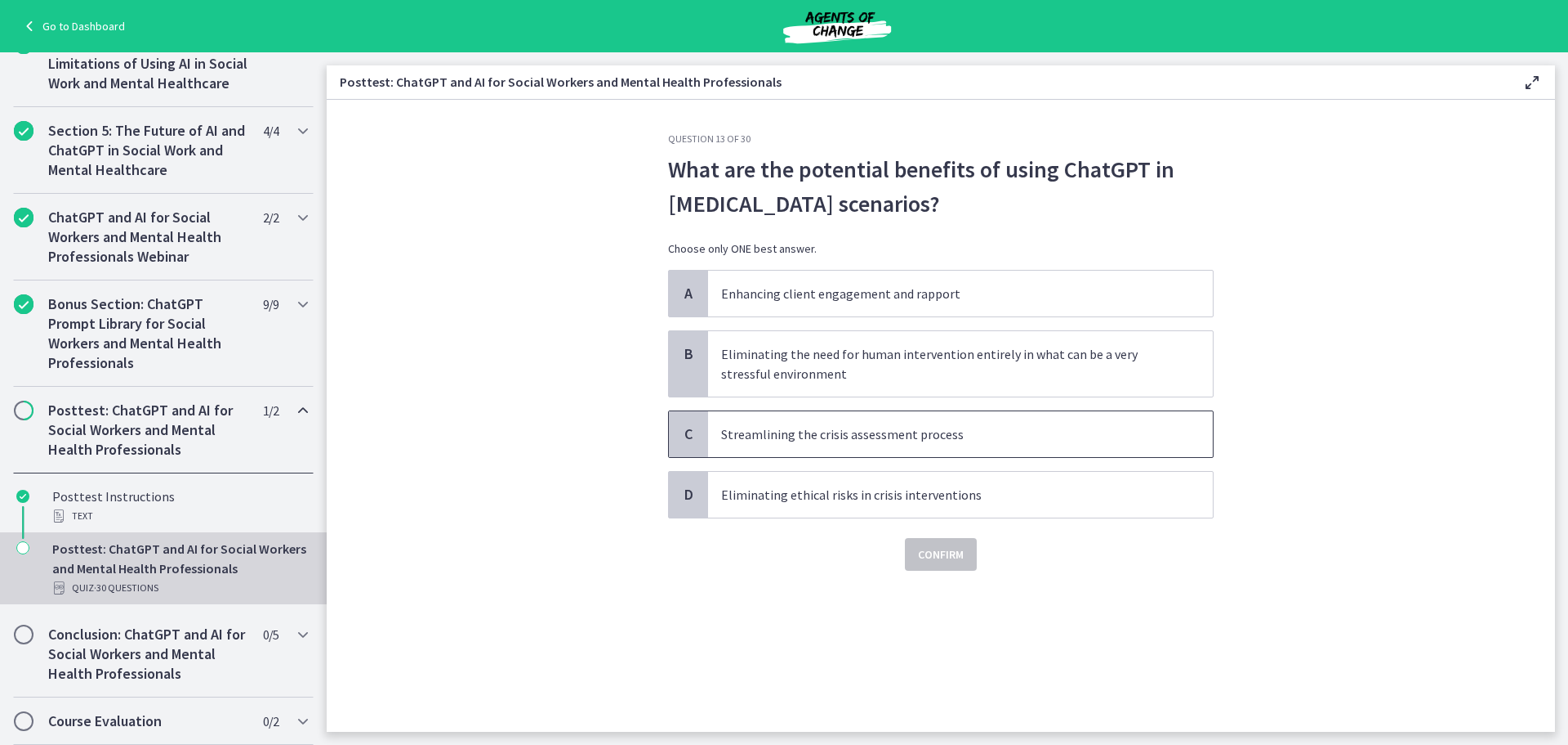
click at [709, 441] on span "Streamlining the crisis assessment process" at bounding box center [961, 434] width 505 height 46
click at [931, 552] on span "Confirm" at bounding box center [941, 554] width 46 height 19
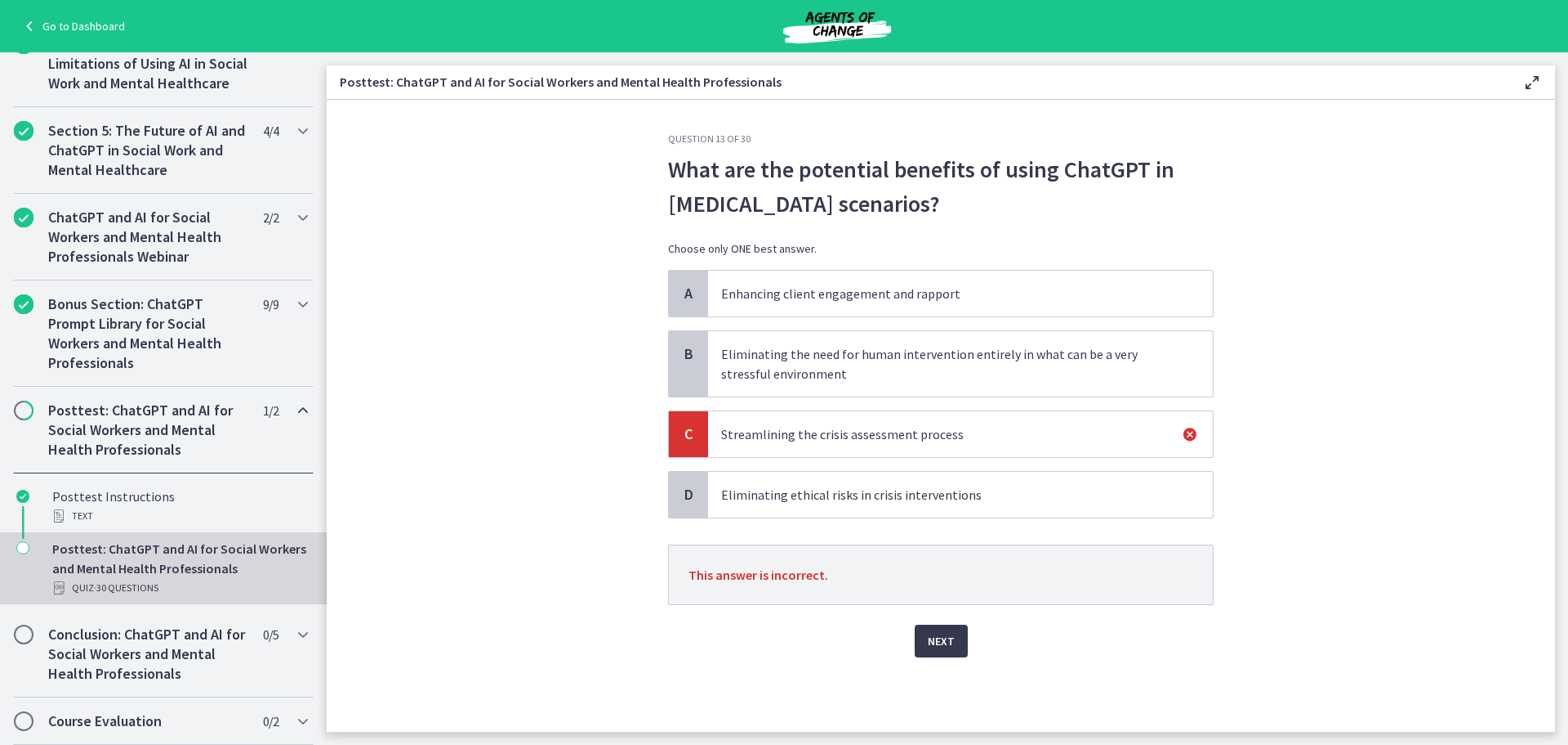
click at [687, 363] on span "B" at bounding box center [689, 353] width 19 height 19
click at [684, 499] on span "D" at bounding box center [689, 494] width 19 height 19
click at [939, 639] on span "Next" at bounding box center [941, 640] width 27 height 19
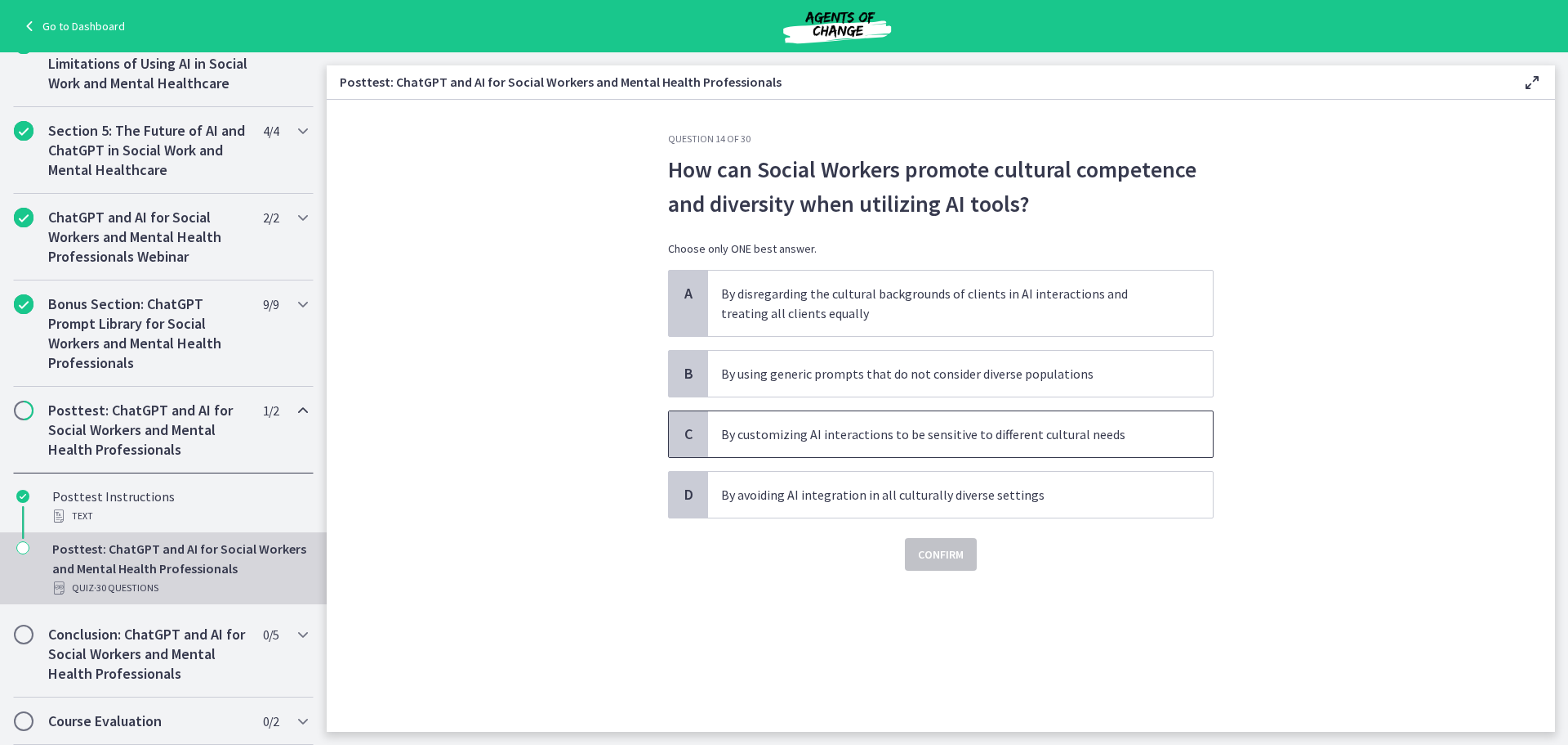
click at [688, 433] on span "C" at bounding box center [689, 434] width 19 height 19
click at [958, 557] on span "Confirm" at bounding box center [941, 554] width 46 height 19
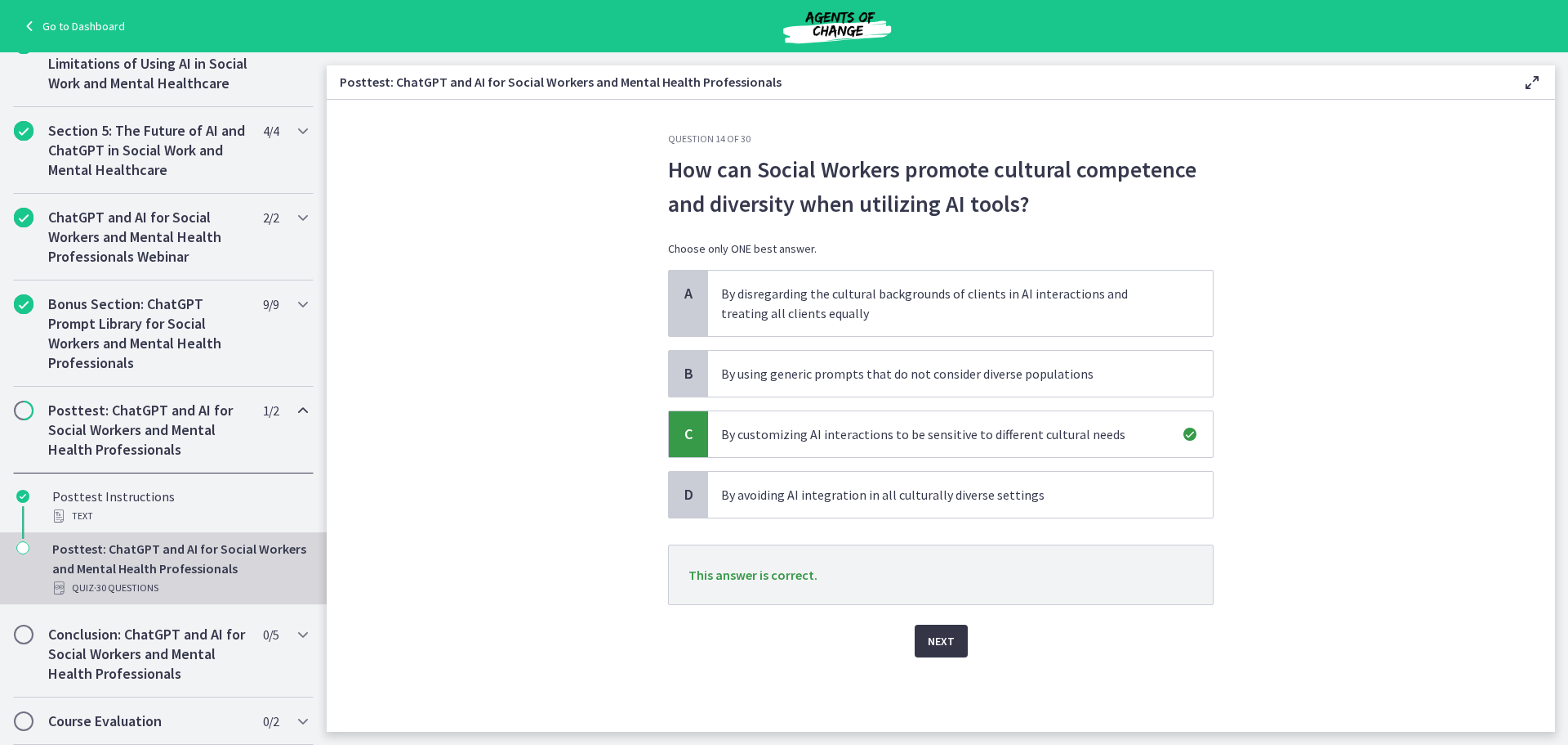
click at [935, 646] on span "Next" at bounding box center [941, 640] width 27 height 19
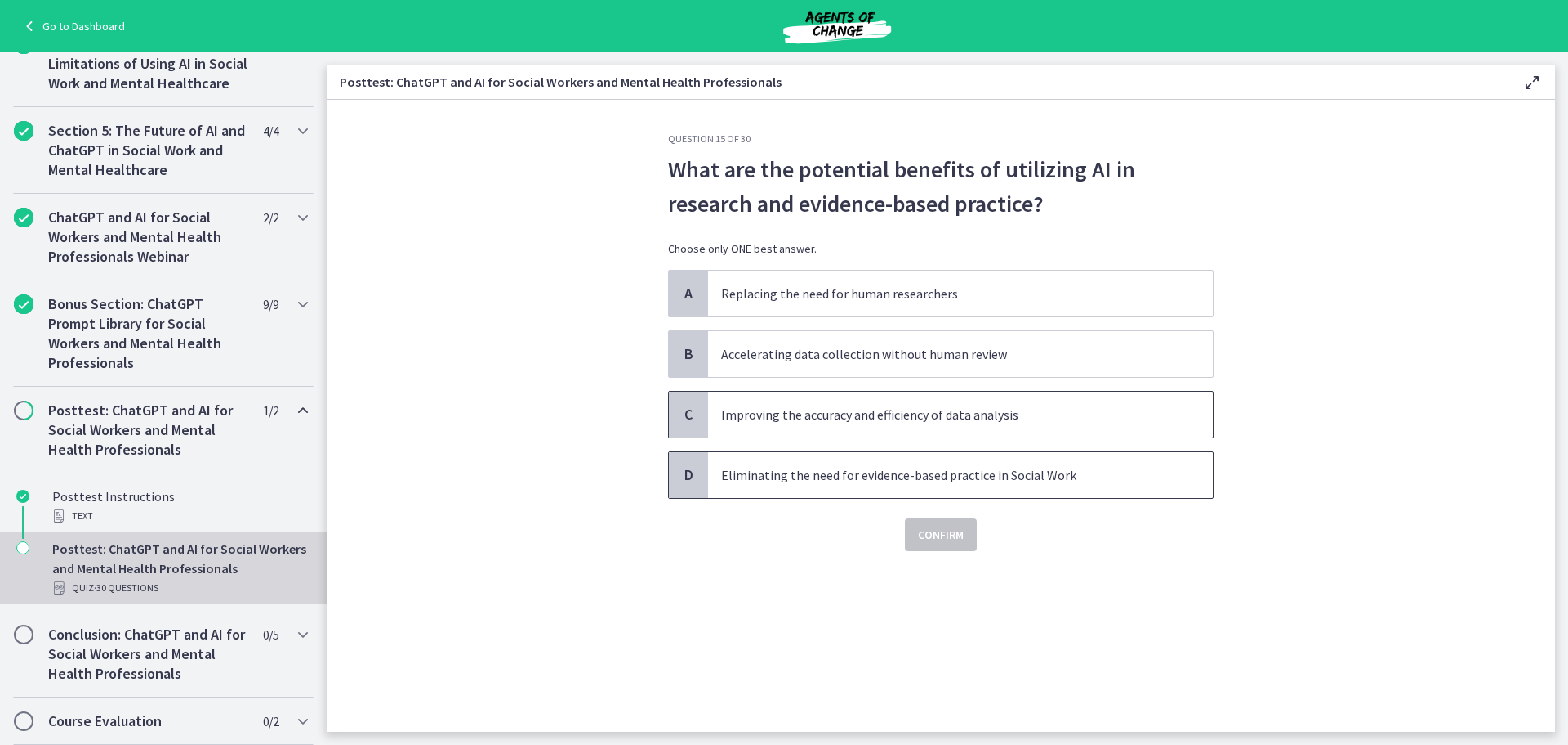
drag, startPoint x: 707, startPoint y: 419, endPoint x: 807, endPoint y: 472, distance: 113.2
click at [707, 419] on div "C" at bounding box center [689, 415] width 39 height 46
click at [929, 524] on button "Confirm" at bounding box center [940, 534] width 72 height 33
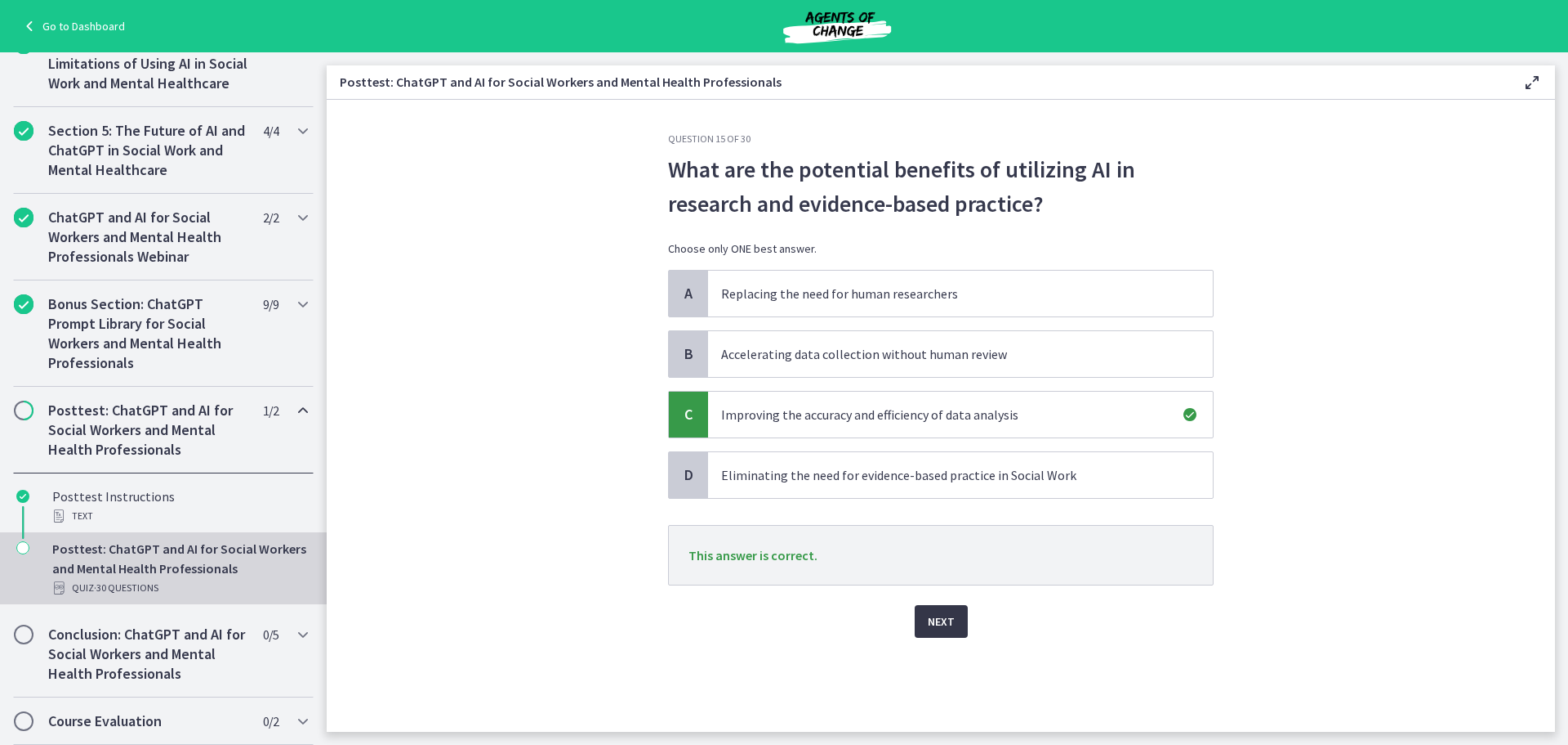
click at [946, 618] on span "Next" at bounding box center [941, 621] width 27 height 19
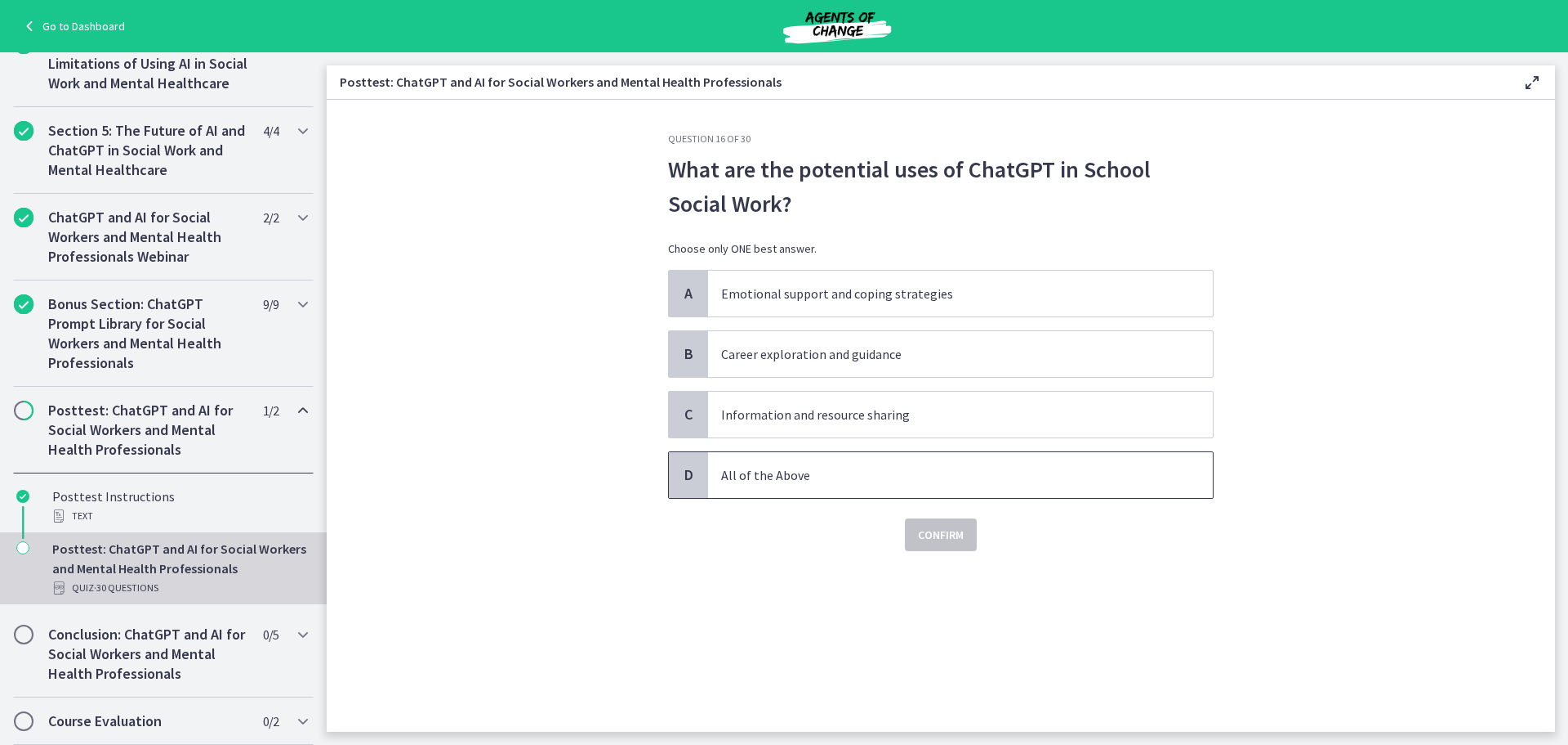
drag, startPoint x: 691, startPoint y: 474, endPoint x: 798, endPoint y: 530, distance: 120.8
click at [691, 474] on span "D" at bounding box center [689, 475] width 19 height 19
click at [954, 538] on span "Confirm" at bounding box center [941, 534] width 46 height 19
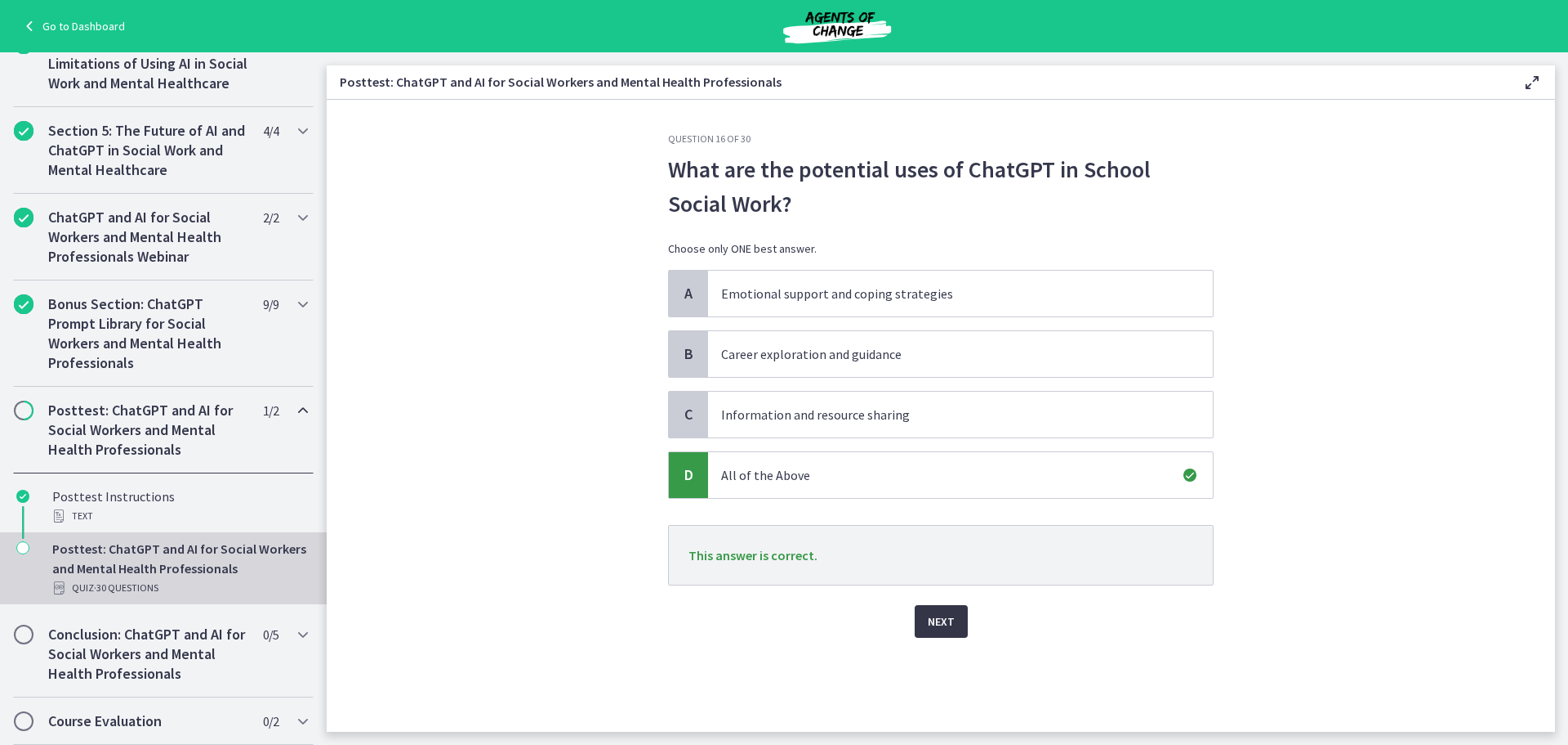
click at [946, 621] on span "Next" at bounding box center [941, 621] width 27 height 19
